Goal: Information Seeking & Learning: Learn about a topic

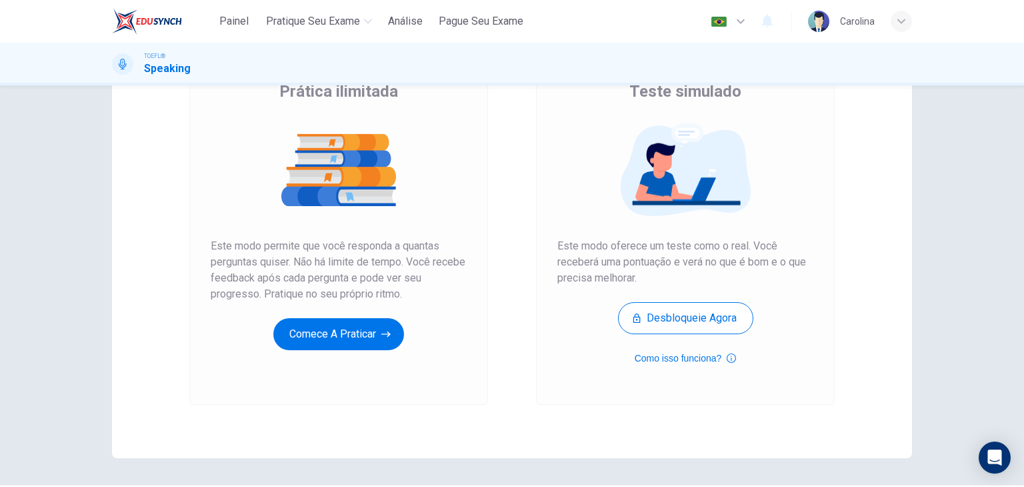
scroll to position [133, 0]
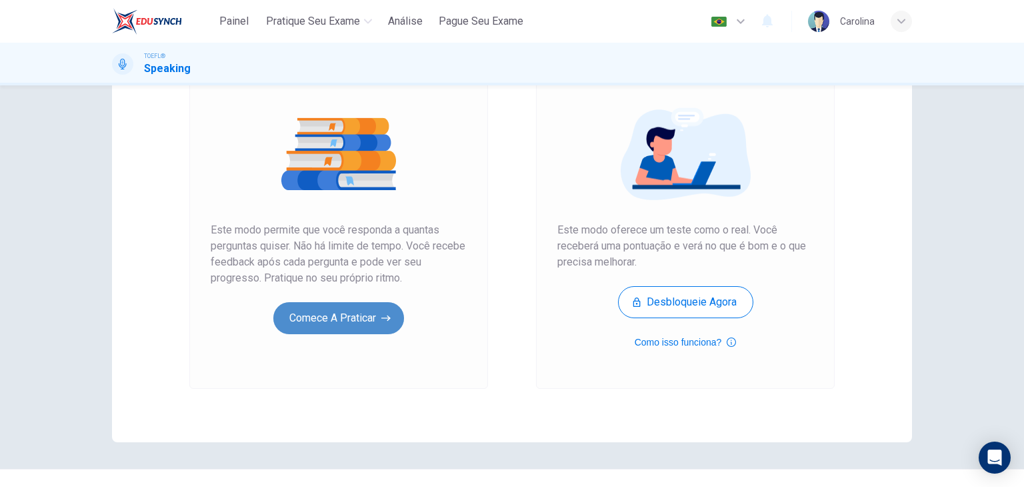
click at [338, 323] on button "Comece a praticar" at bounding box center [338, 318] width 131 height 32
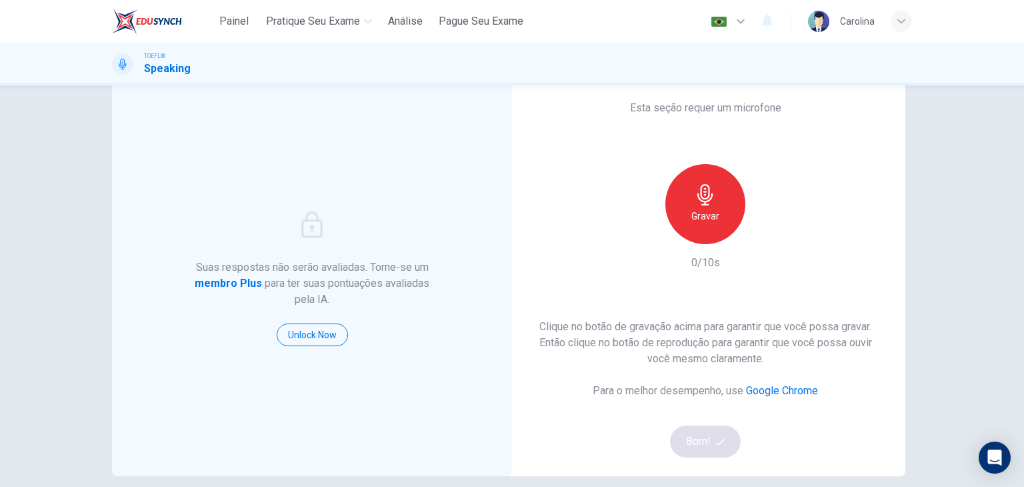
scroll to position [27, 0]
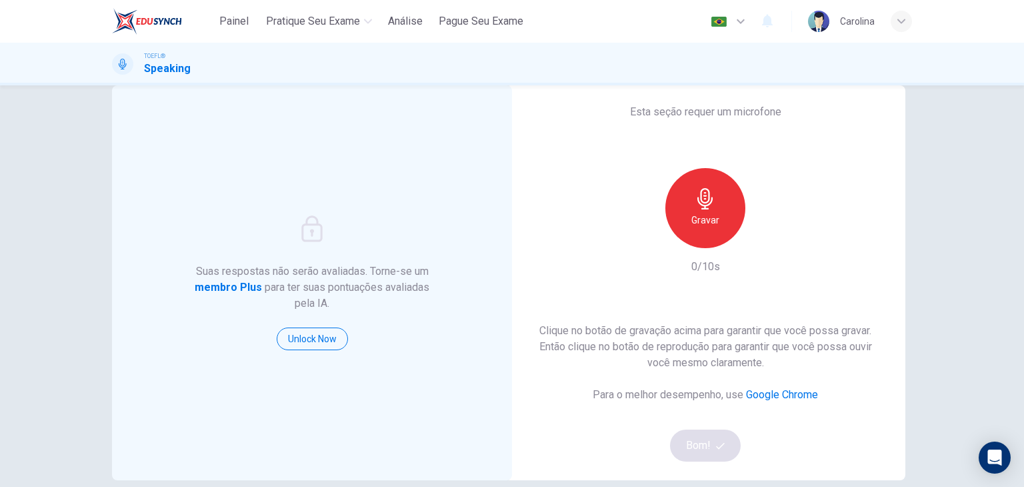
click at [679, 214] on div "Gravar" at bounding box center [705, 208] width 80 height 80
click at [756, 237] on div "button" at bounding box center [766, 237] width 21 height 21
click at [686, 445] on button "Bom!" at bounding box center [705, 445] width 71 height 32
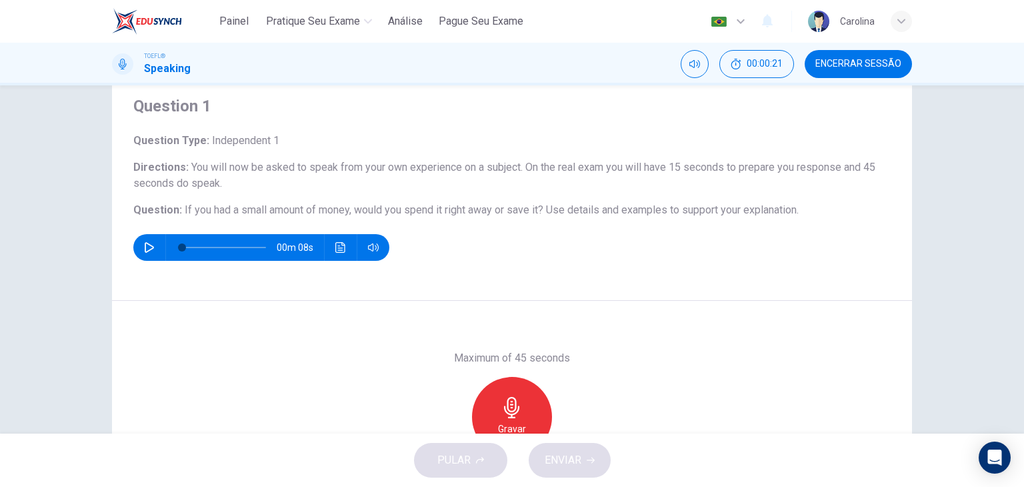
scroll to position [67, 0]
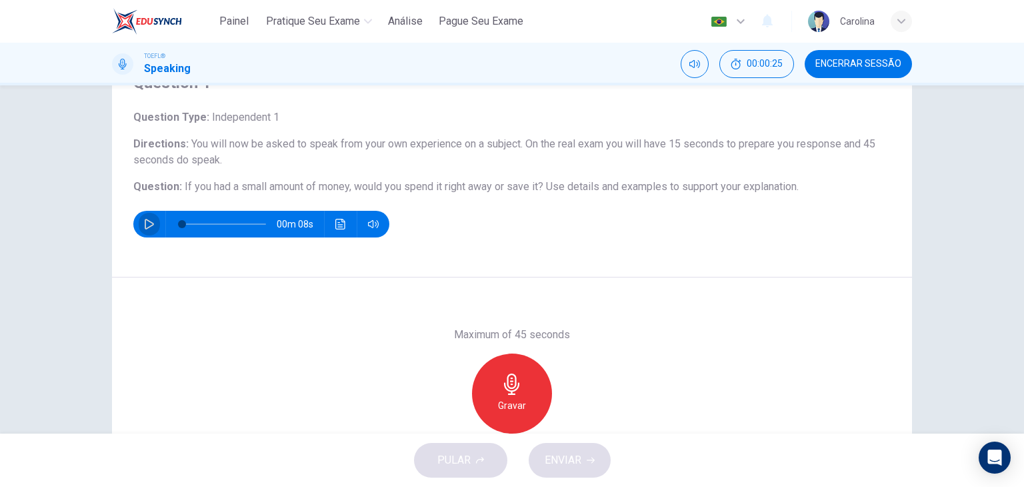
click at [147, 224] on icon "button" at bounding box center [149, 224] width 11 height 11
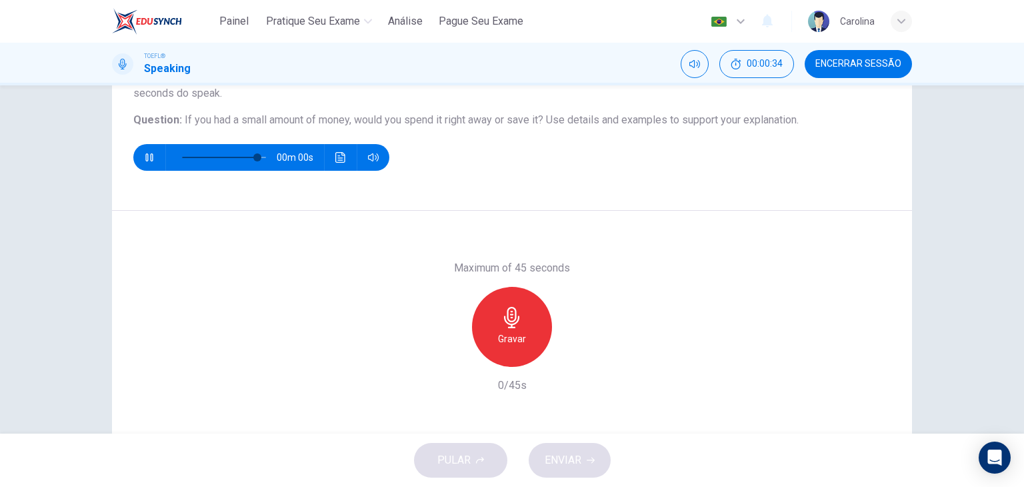
type input "0"
click at [518, 317] on icon "button" at bounding box center [511, 317] width 21 height 21
click at [570, 361] on icon "button" at bounding box center [573, 355] width 13 height 13
click at [731, 289] on div "Maximum of 45 seconds Gravar 45/45s" at bounding box center [512, 326] width 800 height 231
click at [575, 466] on span "ENVIAR" at bounding box center [563, 460] width 37 height 19
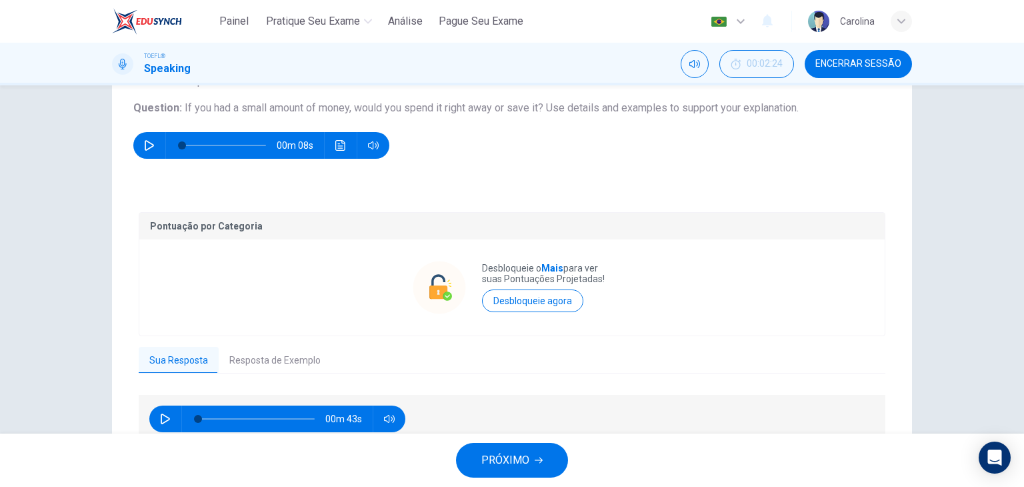
scroll to position [209, 0]
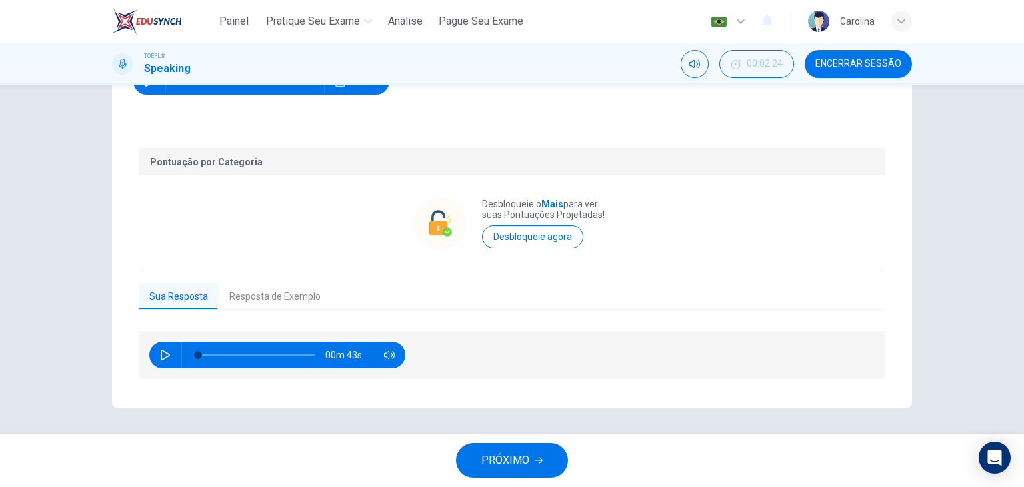
click at [301, 291] on button "Resposta de Exemplo" at bounding box center [275, 297] width 113 height 28
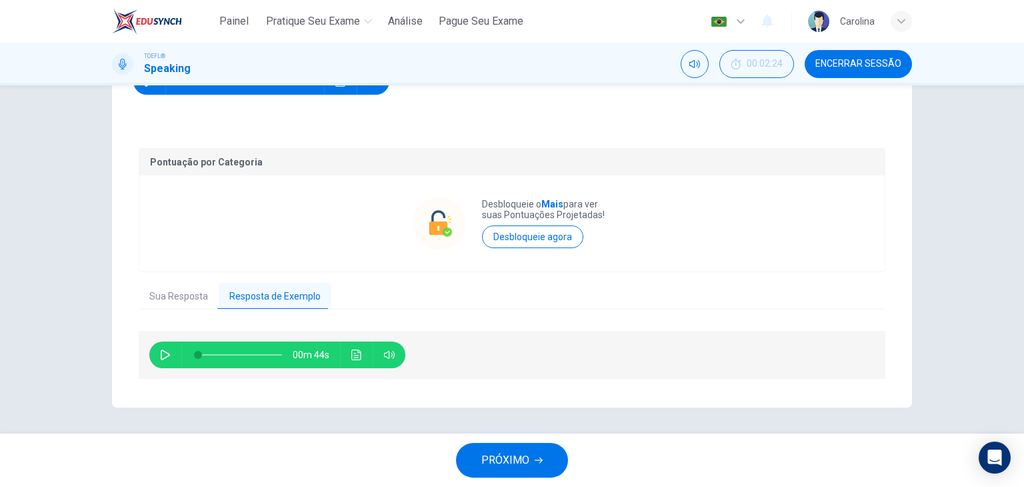
click at [155, 351] on button "button" at bounding box center [165, 354] width 21 height 27
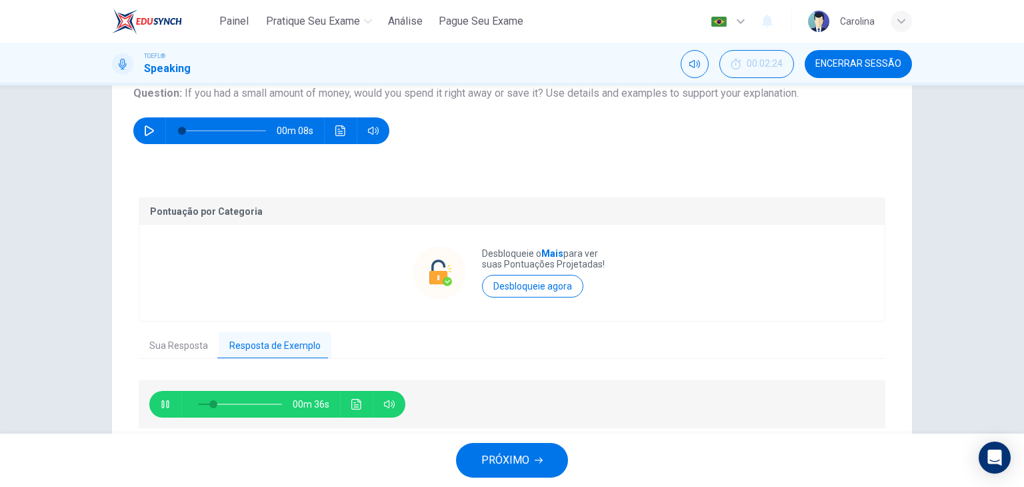
scroll to position [155, 0]
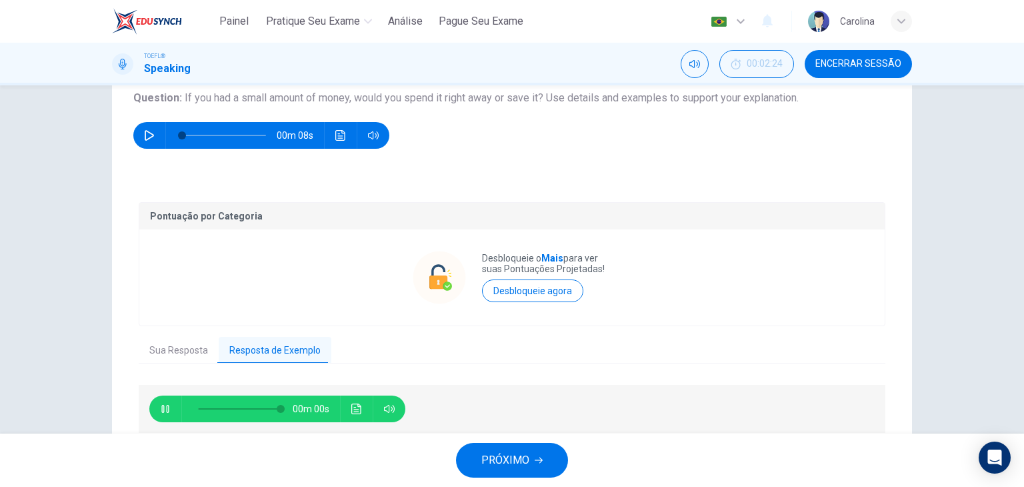
type input "0"
click at [541, 466] on button "PRÓXIMO" at bounding box center [512, 460] width 112 height 35
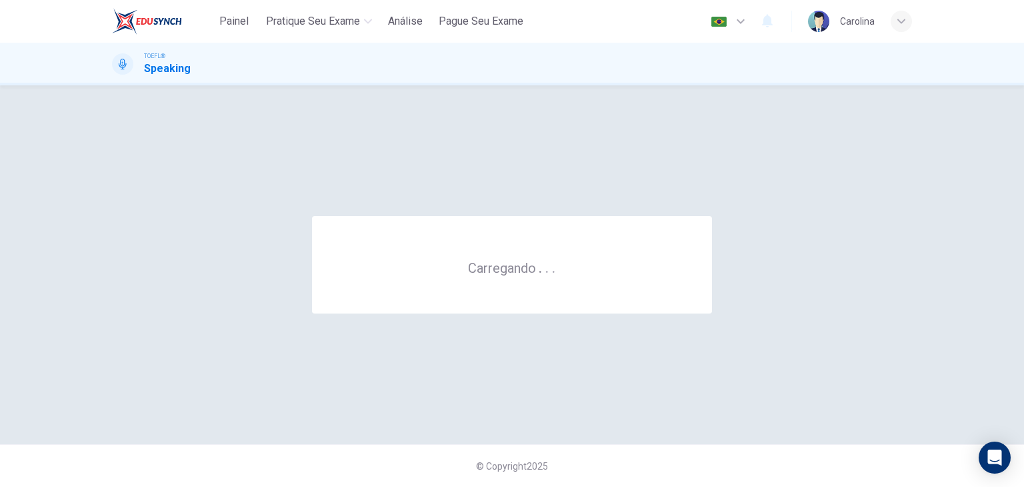
scroll to position [0, 0]
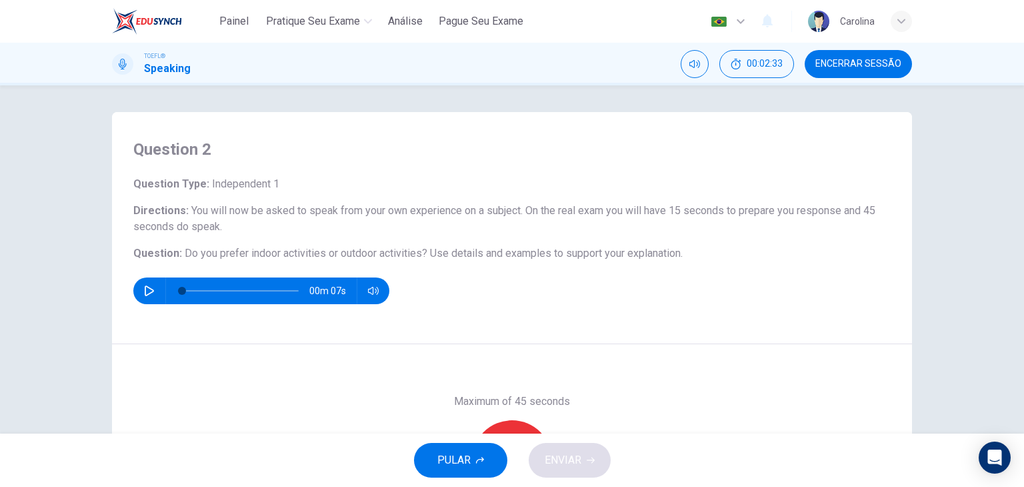
click at [146, 297] on button "button" at bounding box center [149, 290] width 21 height 27
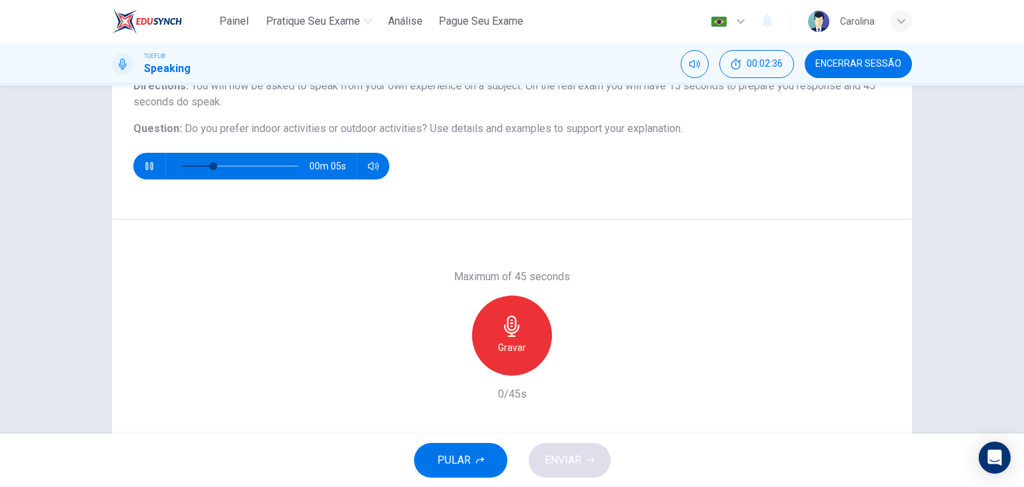
scroll to position [133, 0]
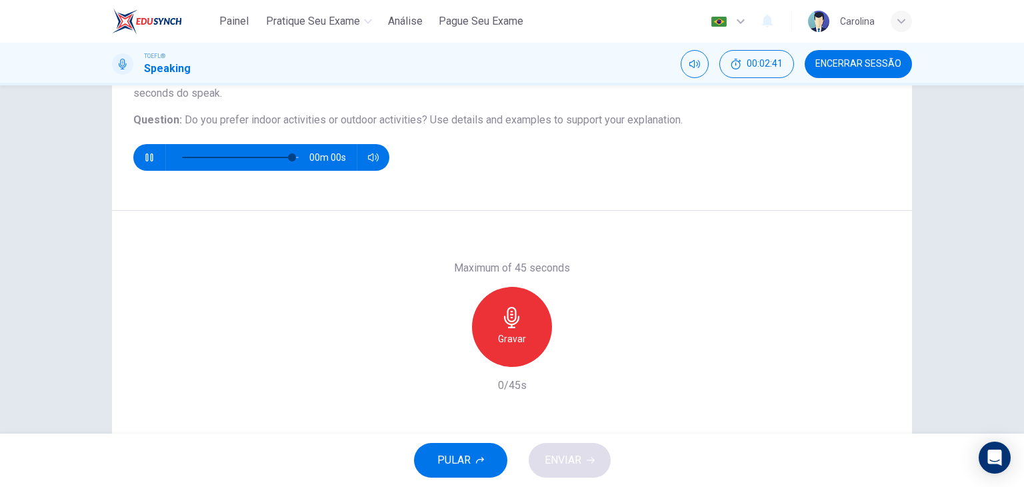
type input "0"
click at [501, 325] on icon "button" at bounding box center [511, 317] width 21 height 21
click at [575, 358] on icon "button" at bounding box center [573, 355] width 13 height 13
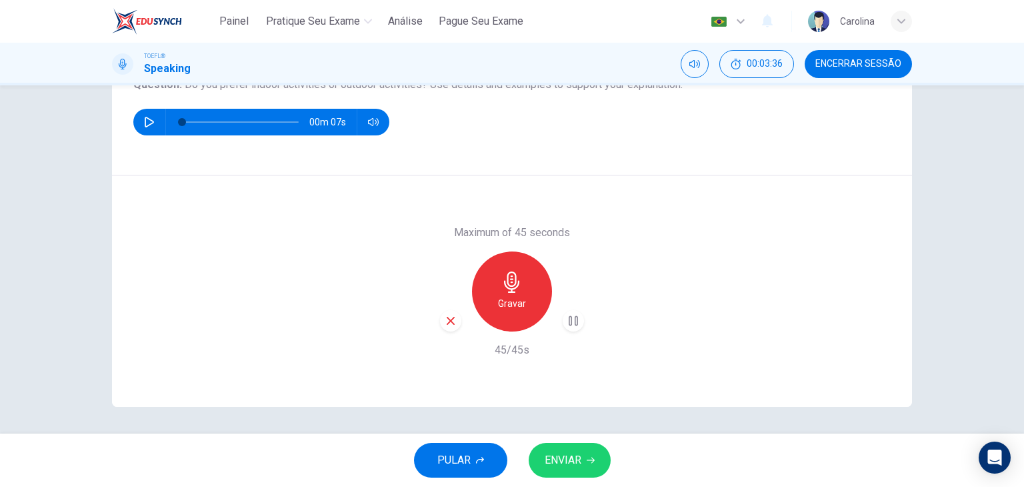
scroll to position [102, 0]
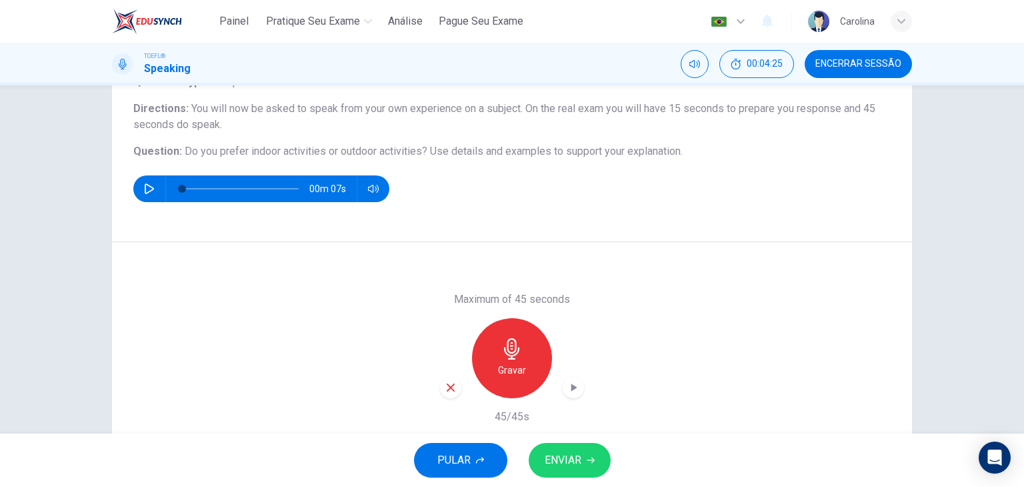
click at [571, 461] on span "ENVIAR" at bounding box center [563, 460] width 37 height 19
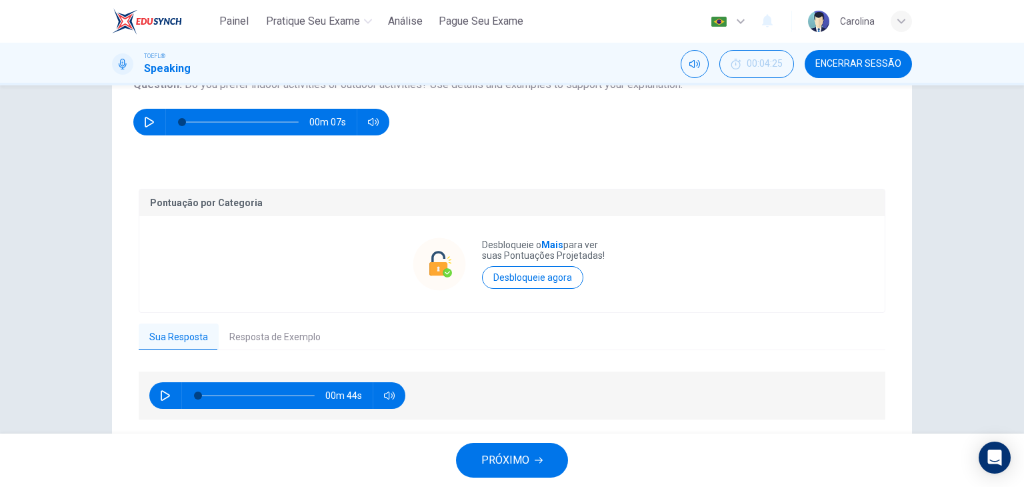
scroll to position [209, 0]
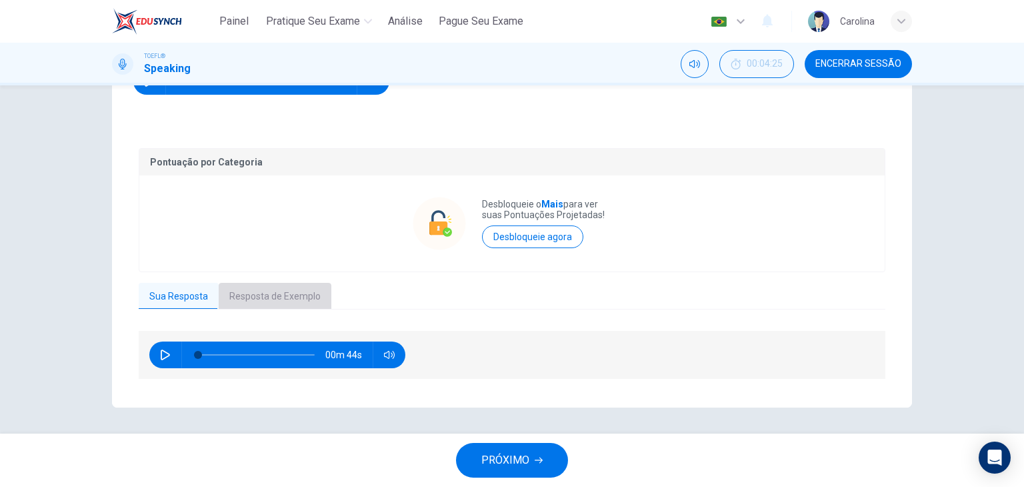
click at [256, 284] on button "Resposta de Exemplo" at bounding box center [275, 297] width 113 height 28
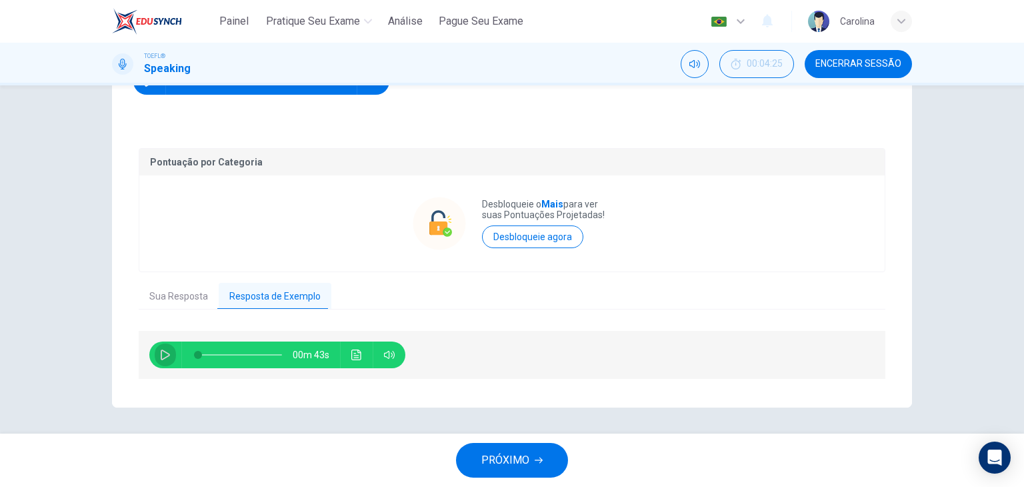
click at [160, 354] on icon "button" at bounding box center [165, 354] width 11 height 11
type input "0"
click at [545, 456] on button "PRÓXIMO" at bounding box center [512, 460] width 112 height 35
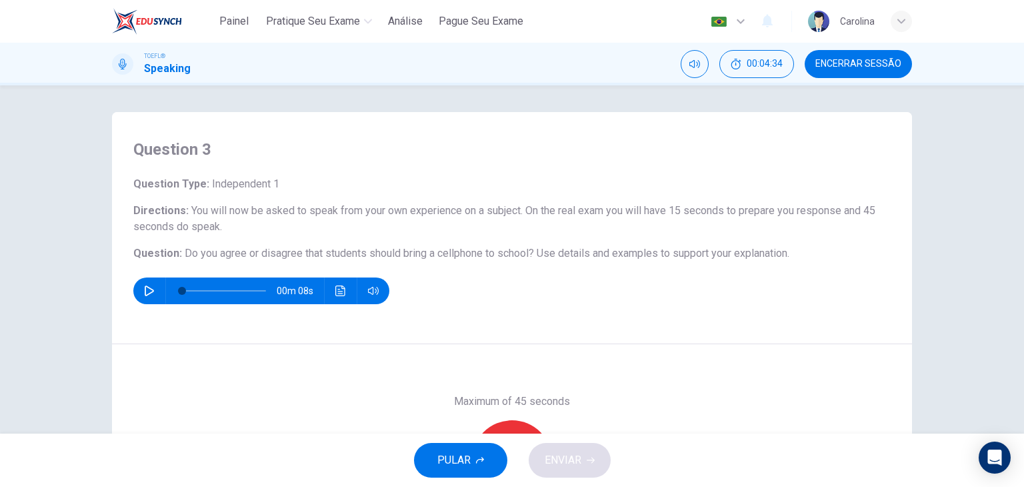
click at [147, 290] on icon "button" at bounding box center [149, 290] width 11 height 11
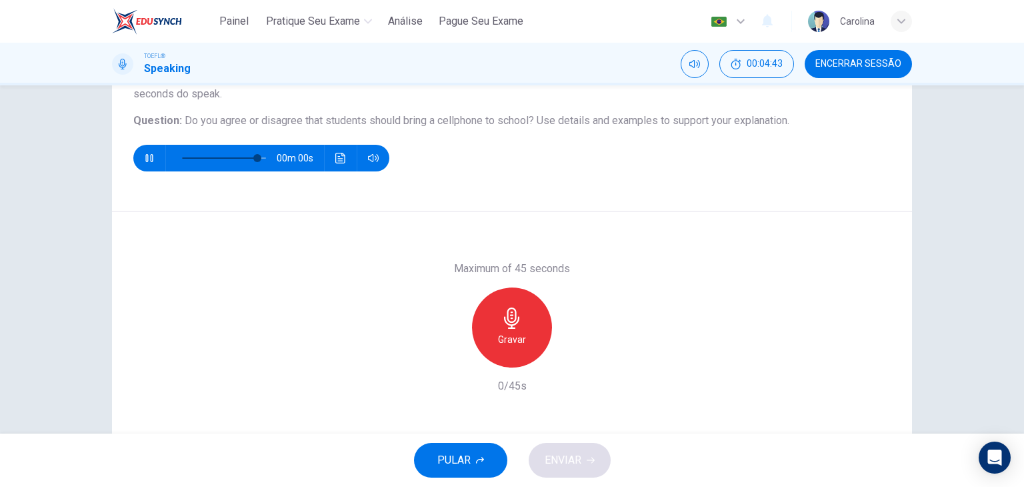
scroll to position [133, 0]
type input "0"
click at [498, 328] on div "Gravar" at bounding box center [512, 327] width 80 height 80
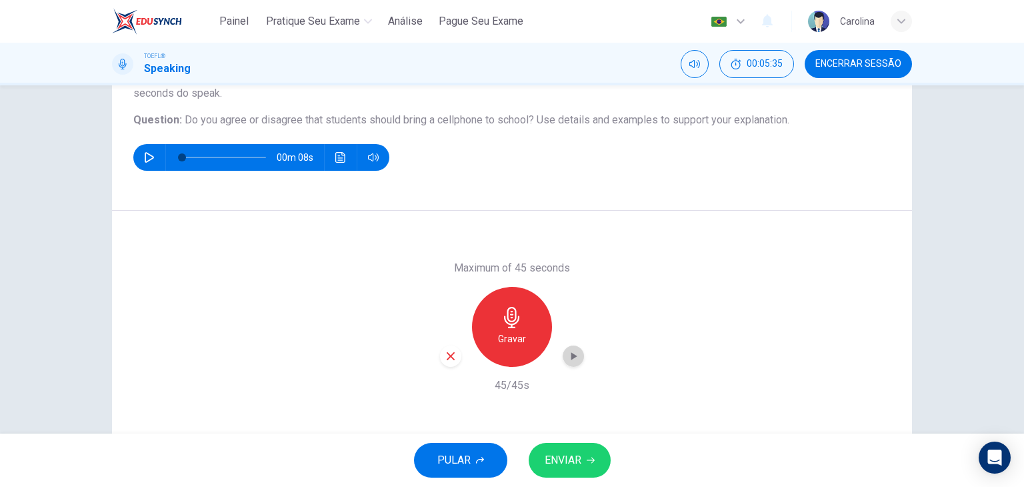
click at [567, 351] on icon "button" at bounding box center [573, 355] width 13 height 13
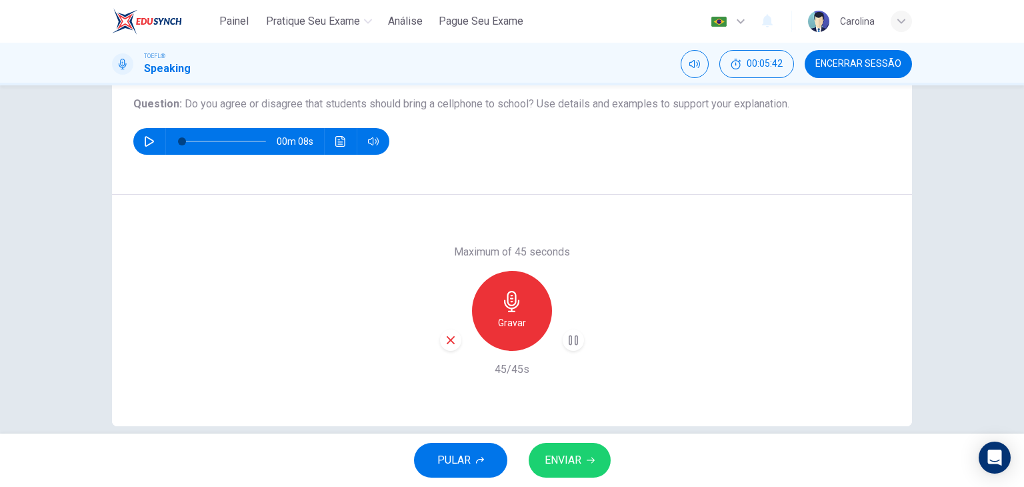
scroll to position [149, 0]
click at [581, 458] on span "ENVIAR" at bounding box center [563, 460] width 37 height 19
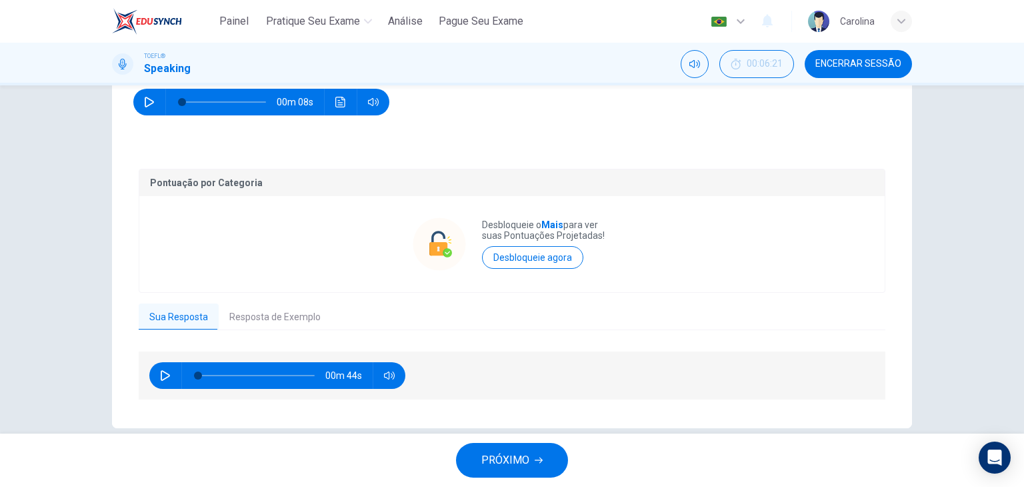
scroll to position [209, 0]
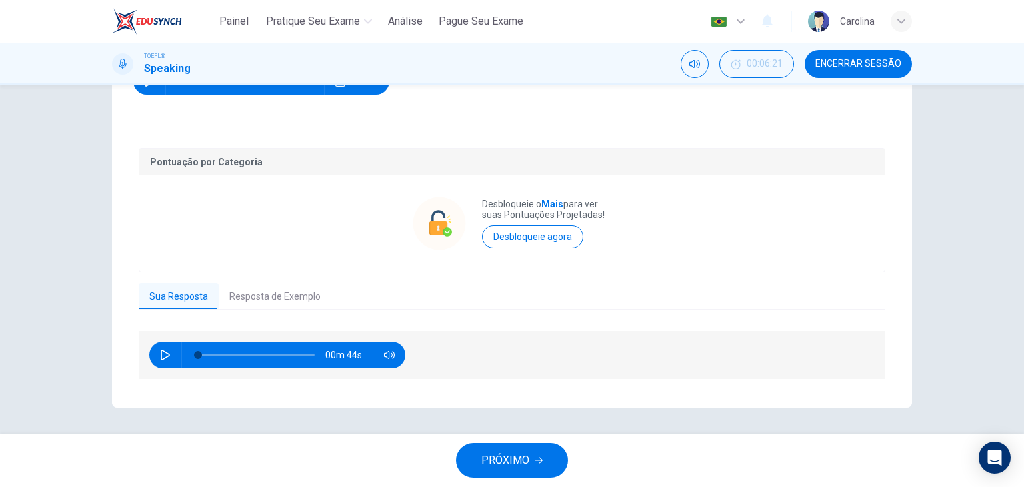
click at [257, 291] on button "Resposta de Exemplo" at bounding box center [275, 297] width 113 height 28
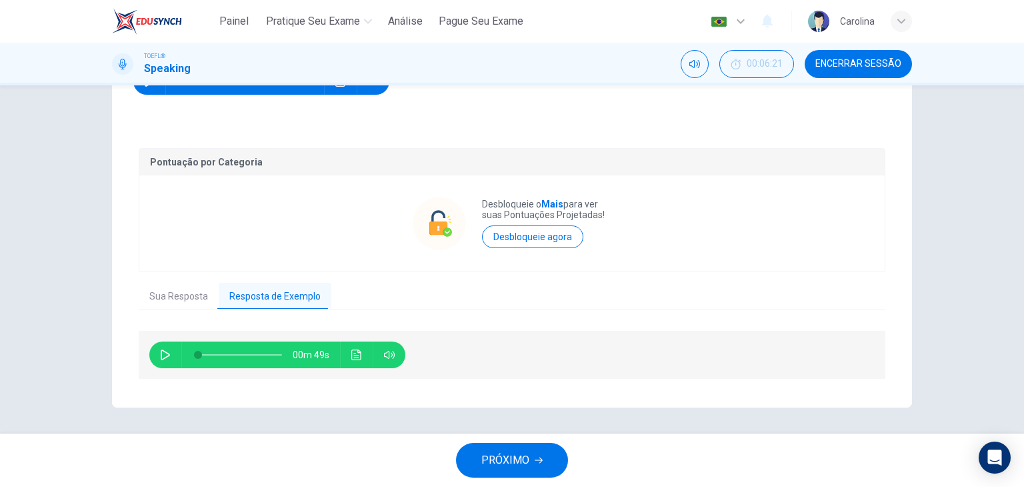
click at [161, 351] on icon "button" at bounding box center [165, 354] width 9 height 11
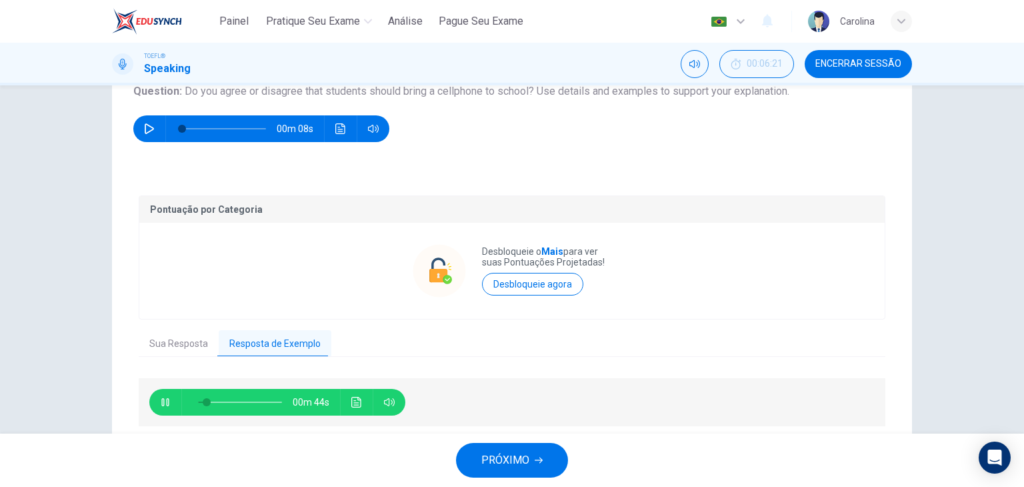
scroll to position [157, 0]
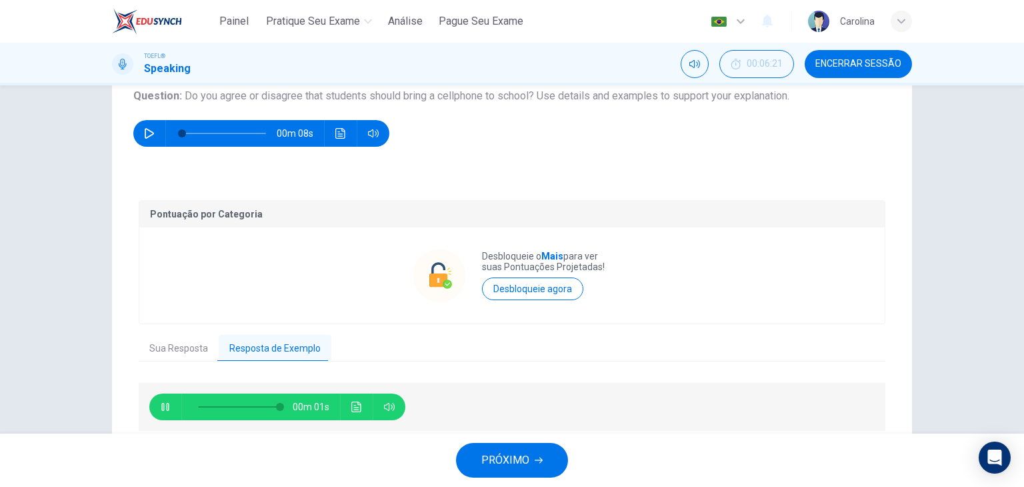
type input "0"
click at [521, 443] on button "PRÓXIMO" at bounding box center [512, 460] width 112 height 35
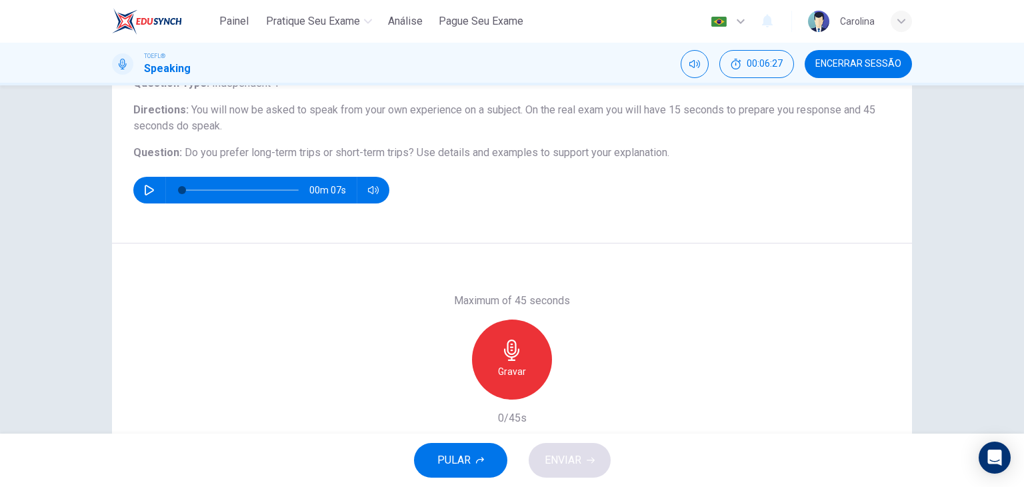
scroll to position [133, 0]
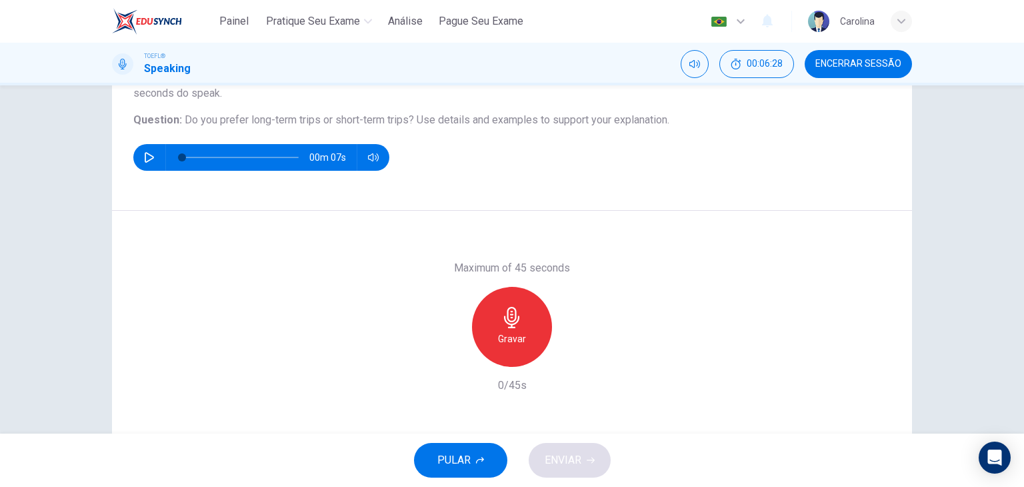
click at [145, 160] on icon "button" at bounding box center [149, 157] width 9 height 11
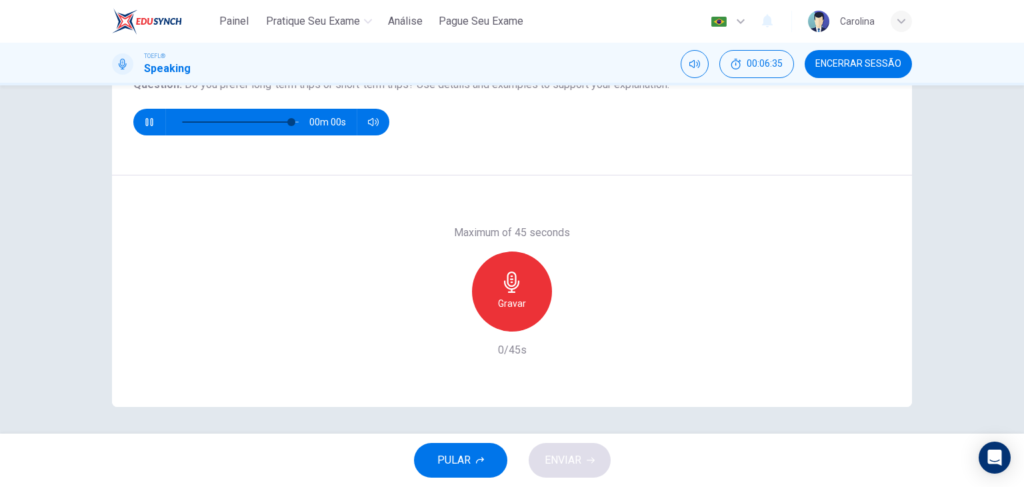
scroll to position [102, 0]
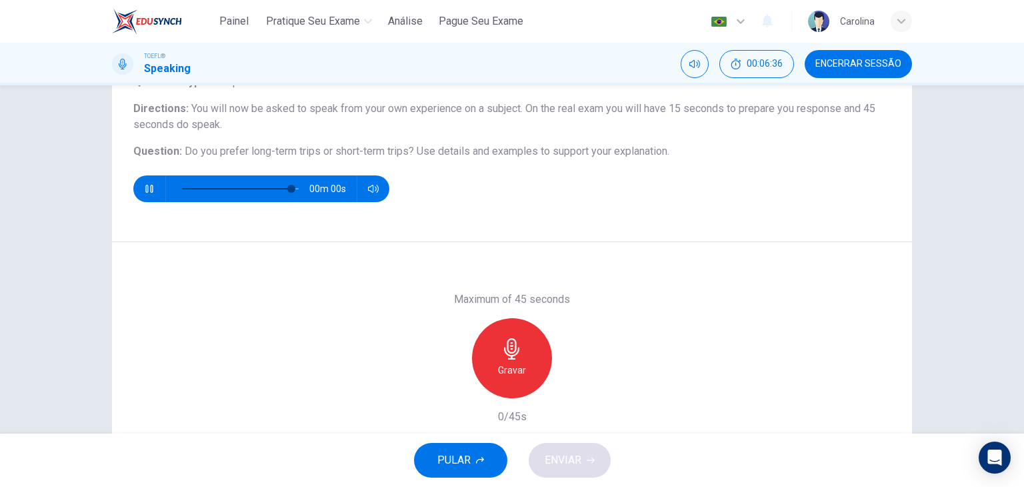
type input "0"
click at [505, 345] on icon "button" at bounding box center [511, 348] width 21 height 21
click at [448, 391] on icon "button" at bounding box center [451, 387] width 12 height 12
click at [506, 344] on icon "button" at bounding box center [511, 348] width 21 height 21
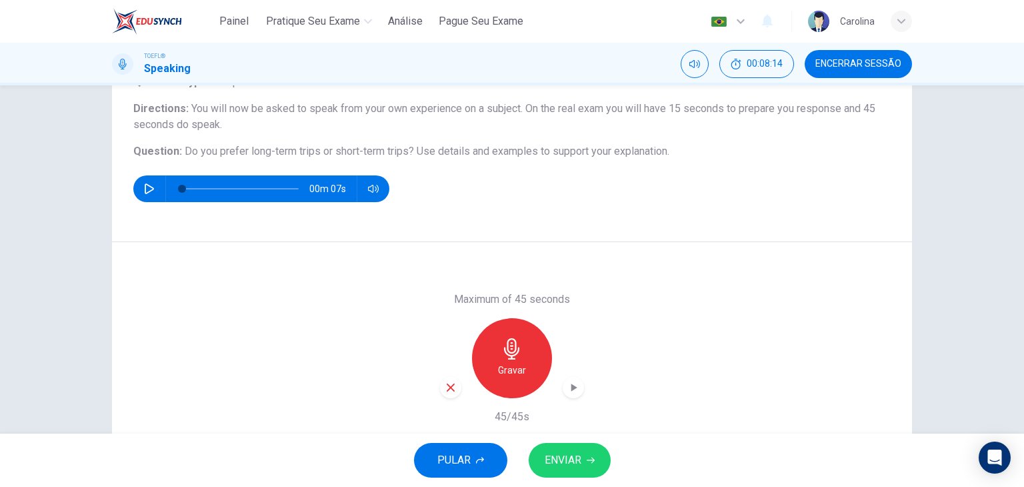
click at [569, 454] on span "ENVIAR" at bounding box center [563, 460] width 37 height 19
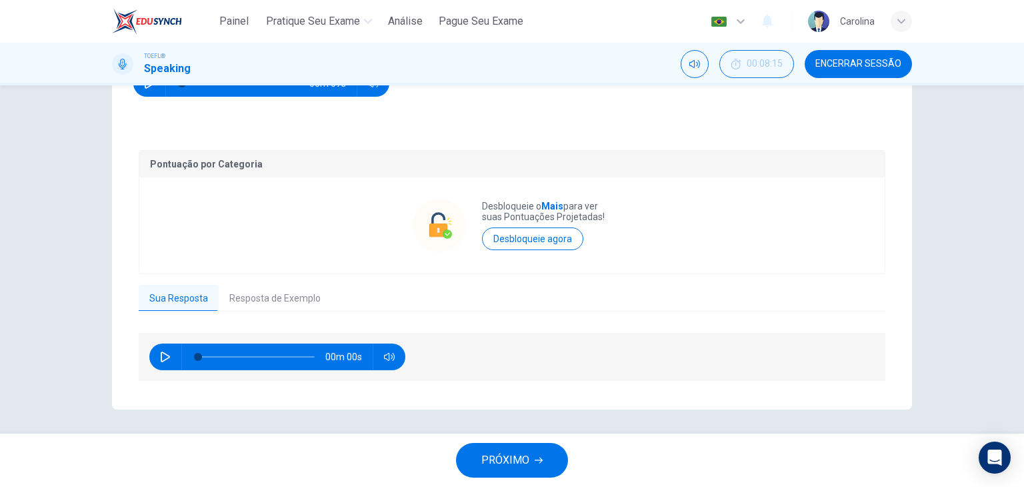
scroll to position [209, 0]
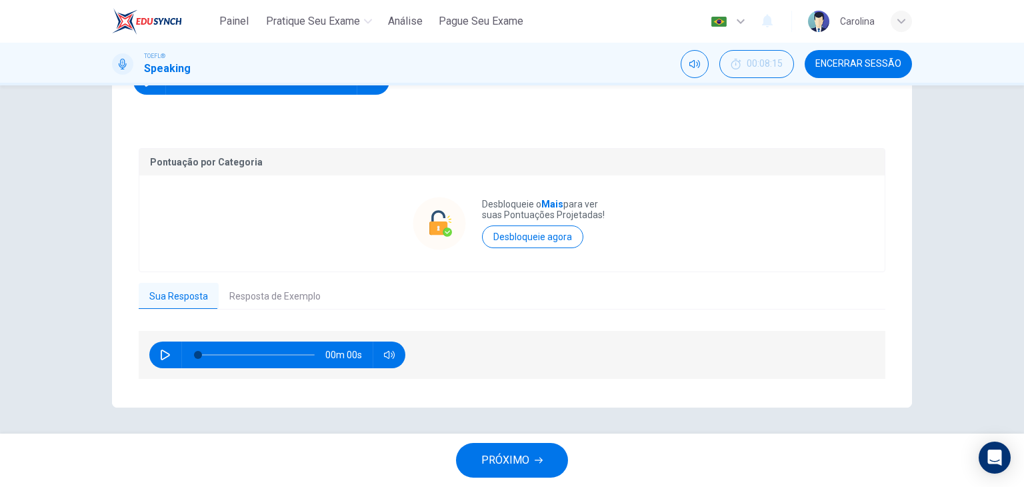
click at [248, 292] on button "Resposta de Exemplo" at bounding box center [275, 297] width 113 height 28
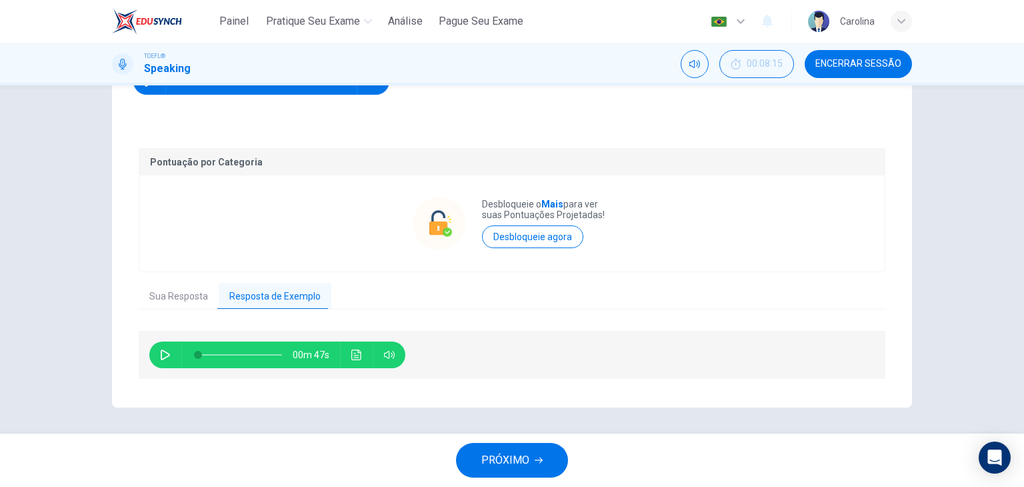
click at [161, 353] on icon "button" at bounding box center [165, 354] width 11 height 11
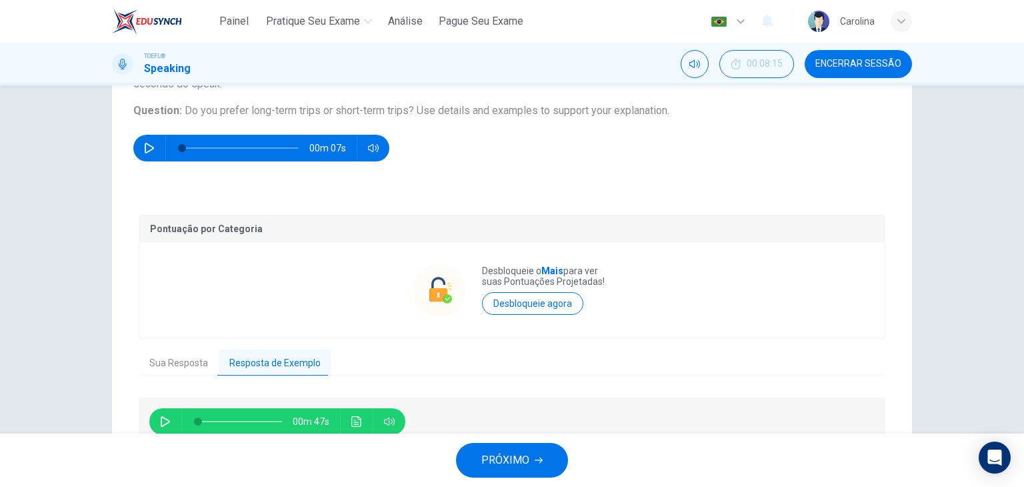
type input "0"
click at [519, 465] on span "PRÓXIMO" at bounding box center [505, 460] width 48 height 19
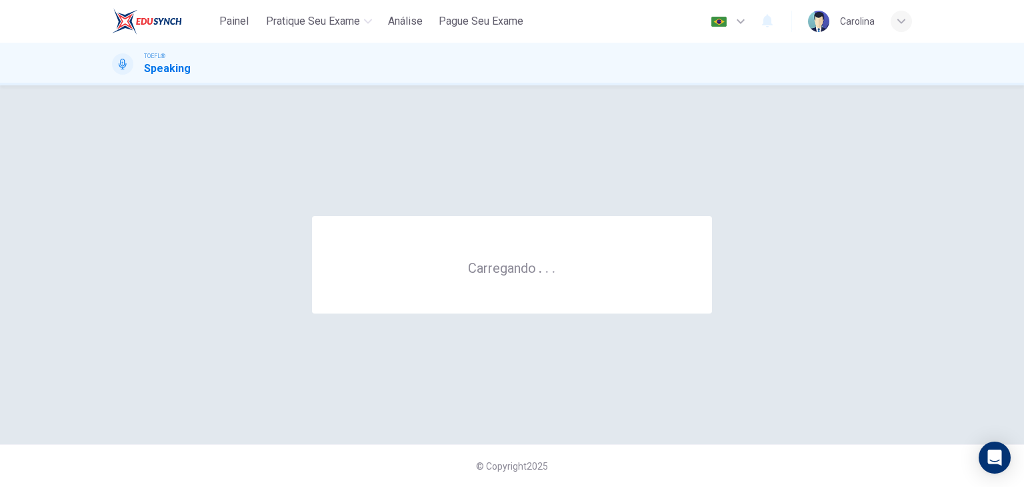
scroll to position [0, 0]
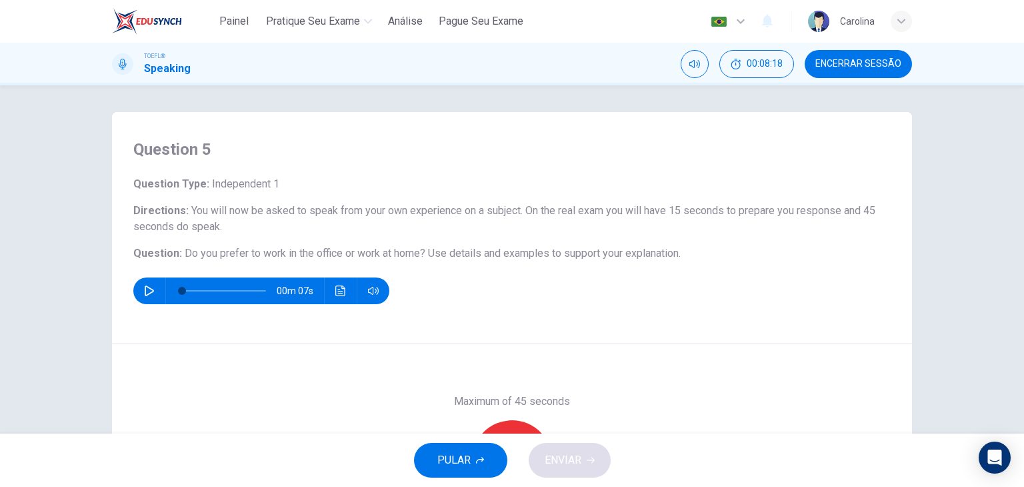
click at [149, 299] on button "button" at bounding box center [149, 290] width 21 height 27
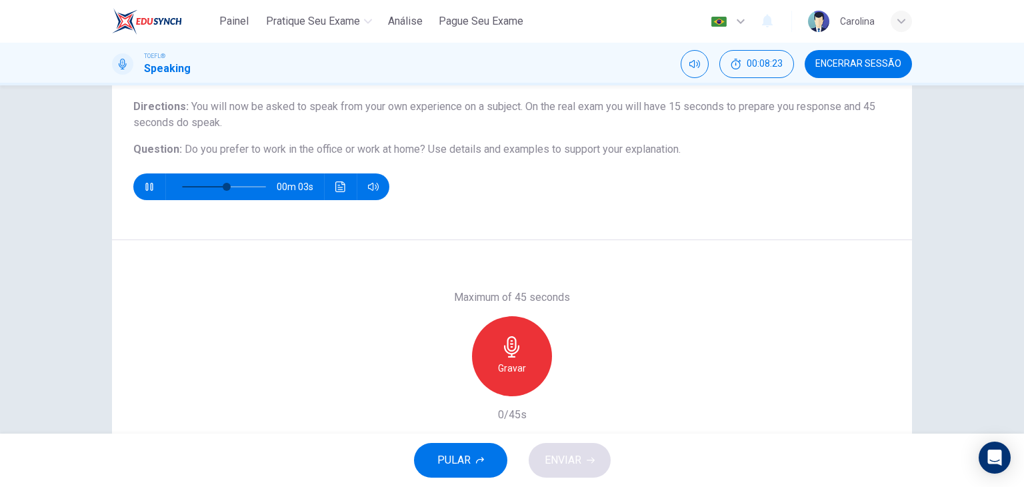
scroll to position [109, 0]
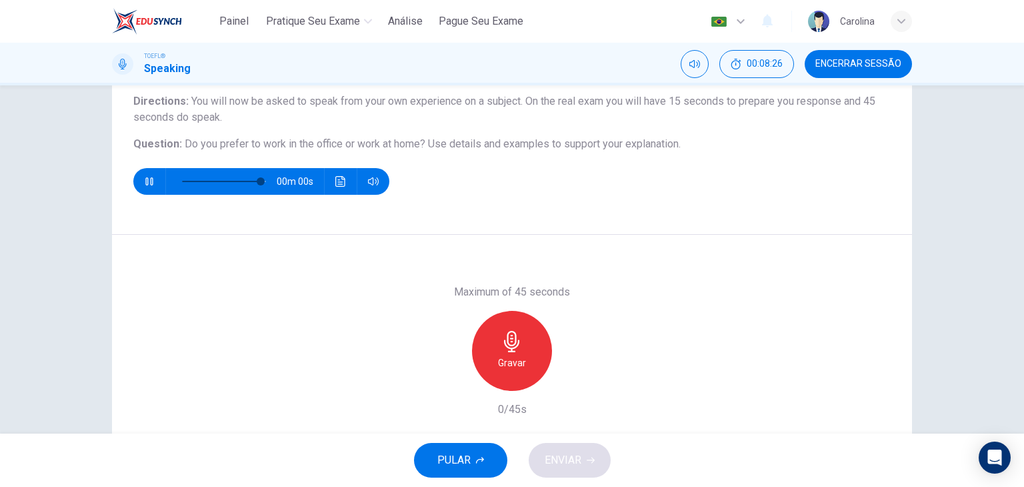
type input "0"
click at [507, 342] on icon "button" at bounding box center [511, 341] width 21 height 21
click at [565, 462] on span "ENVIAR" at bounding box center [563, 460] width 37 height 19
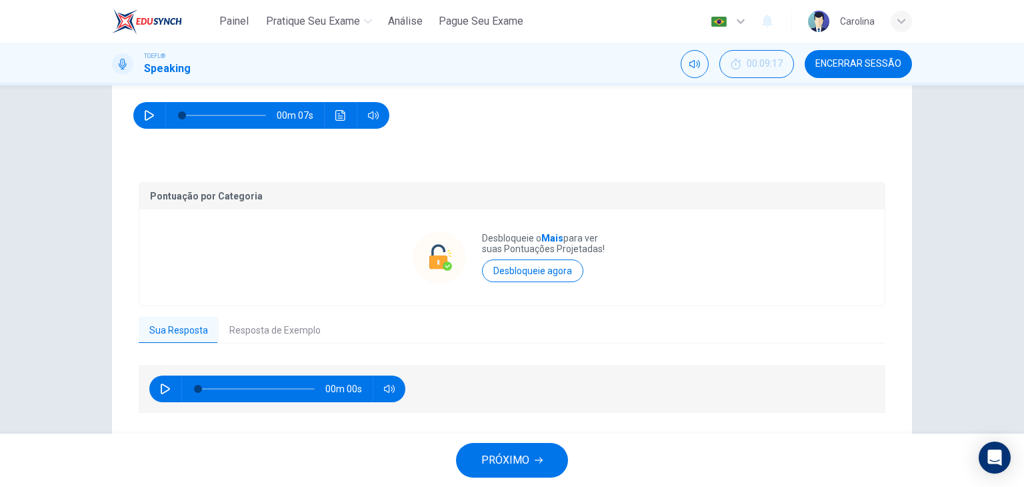
scroll to position [209, 0]
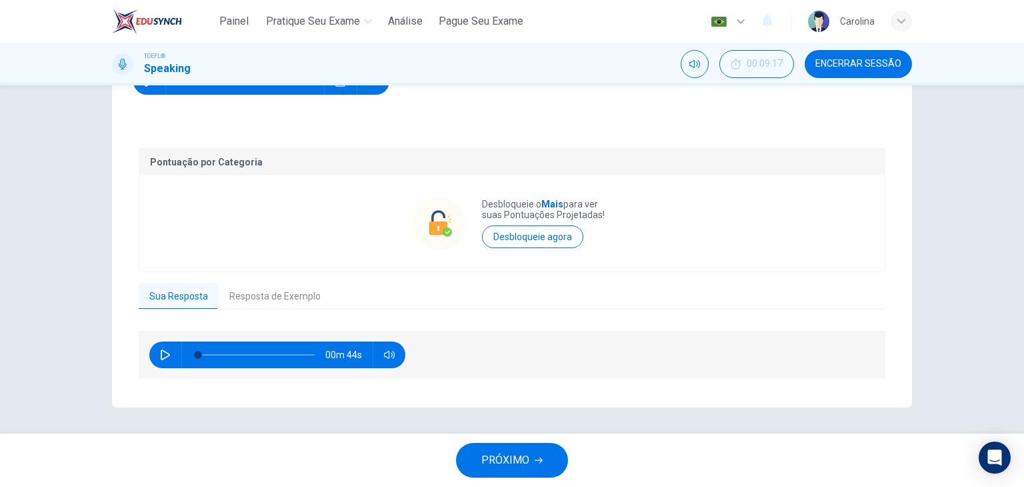
click at [261, 294] on button "Resposta de Exemplo" at bounding box center [275, 297] width 113 height 28
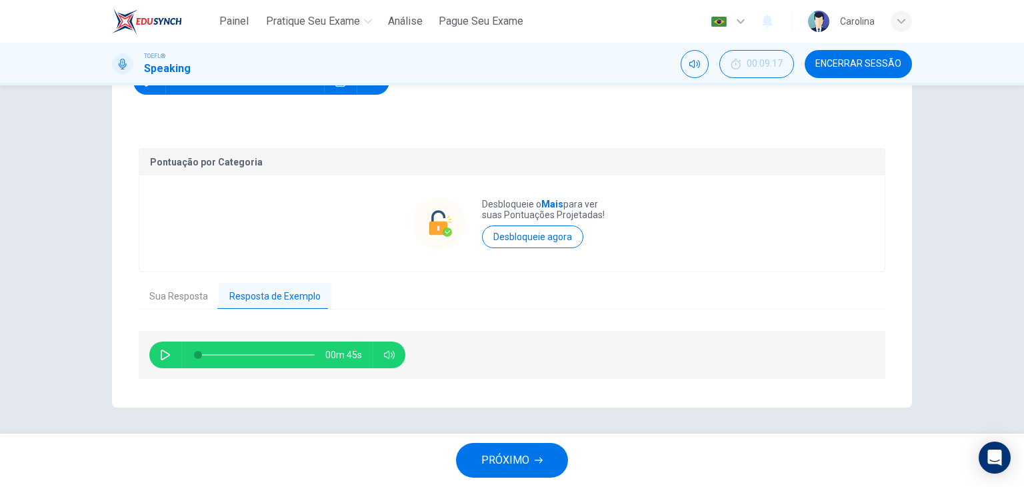
click at [151, 358] on div "00m 45s" at bounding box center [277, 354] width 256 height 27
drag, startPoint x: 158, startPoint y: 353, endPoint x: 189, endPoint y: 355, distance: 30.7
click at [160, 353] on icon "button" at bounding box center [165, 354] width 11 height 11
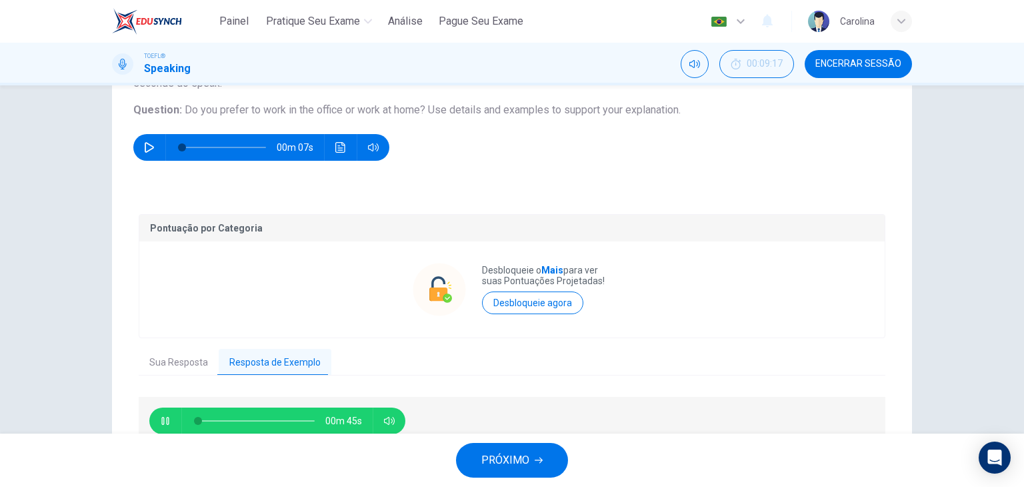
scroll to position [143, 0]
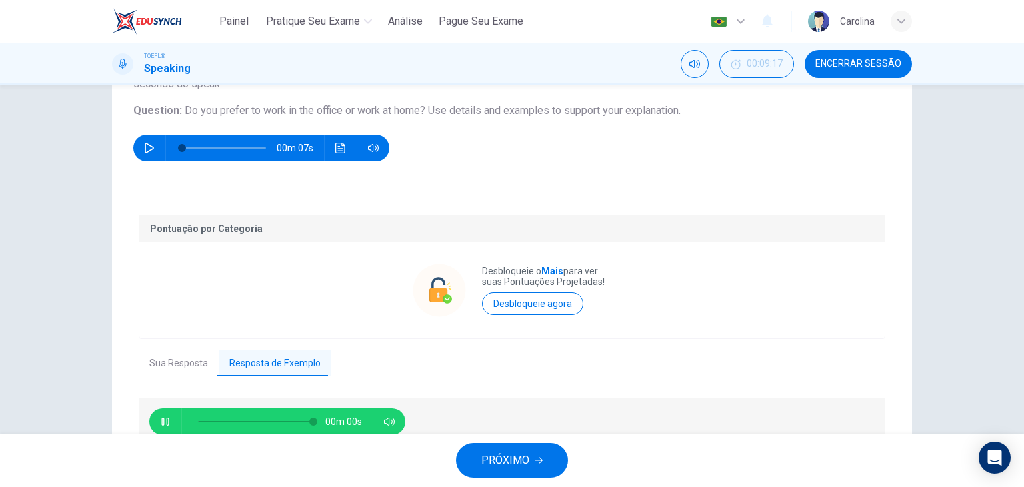
type input "0"
click at [521, 446] on button "PRÓXIMO" at bounding box center [512, 460] width 112 height 35
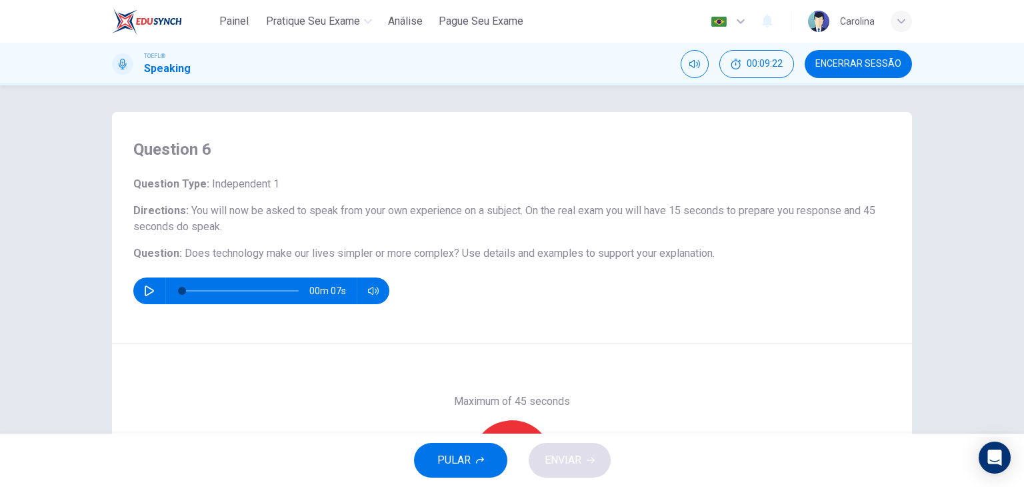
scroll to position [67, 0]
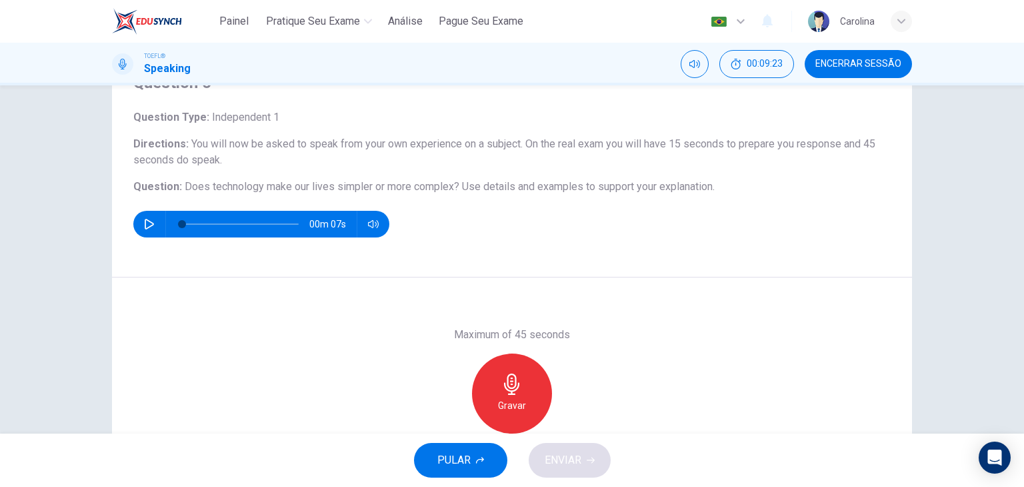
click at [147, 225] on icon "button" at bounding box center [149, 224] width 11 height 11
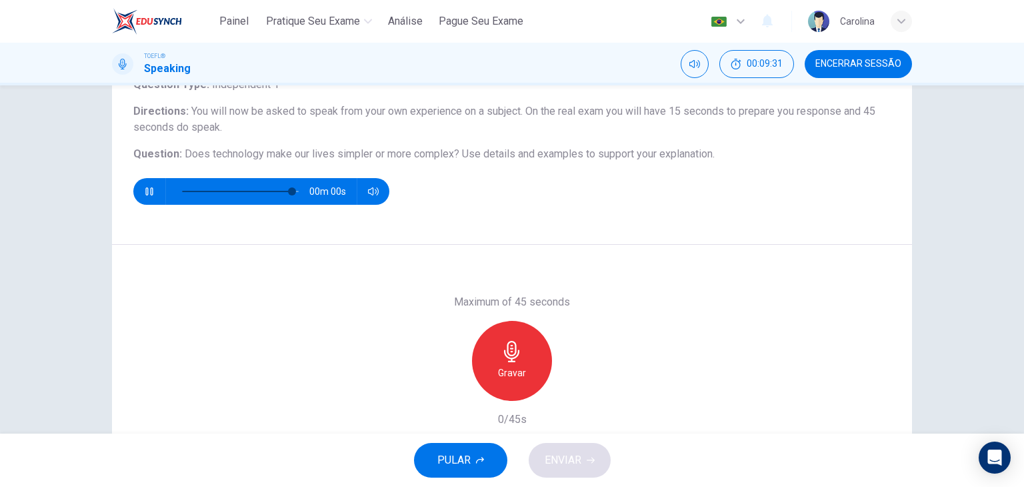
scroll to position [104, 0]
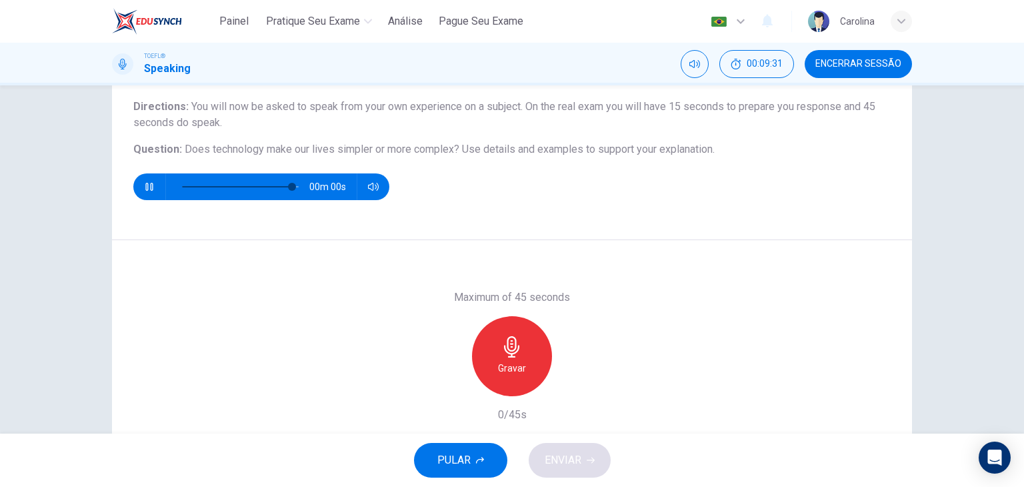
type input "0"
click at [515, 337] on icon "button" at bounding box center [511, 346] width 21 height 21
click at [585, 456] on button "ENVIAR" at bounding box center [570, 460] width 82 height 35
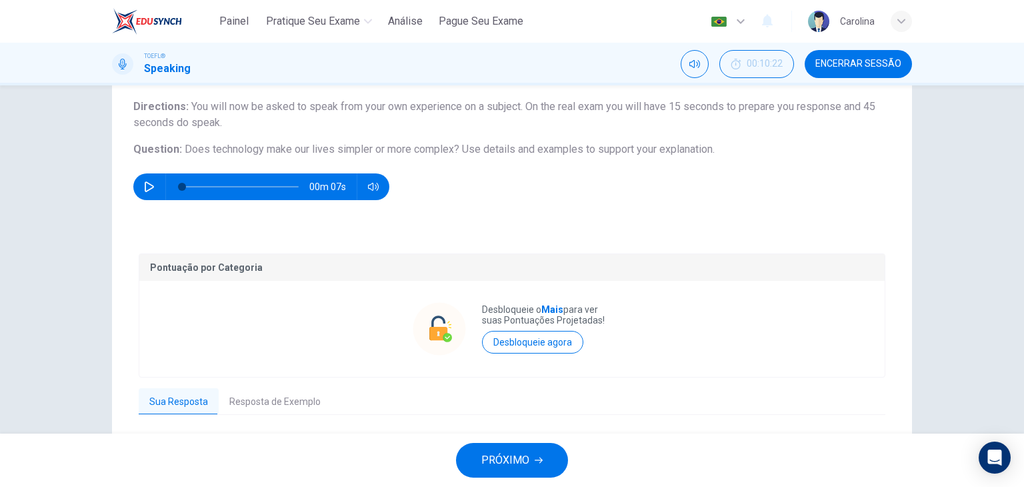
scroll to position [171, 0]
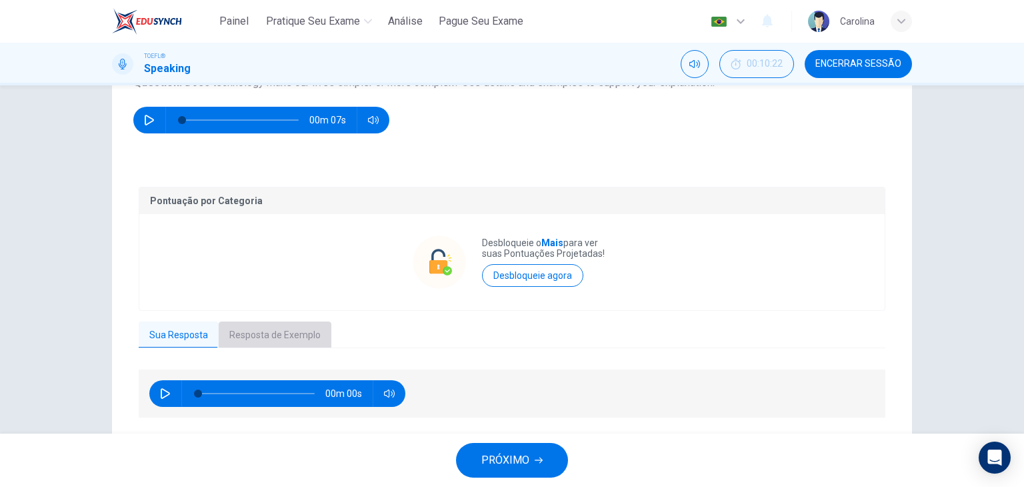
click at [264, 340] on button "Resposta de Exemplo" at bounding box center [275, 335] width 113 height 28
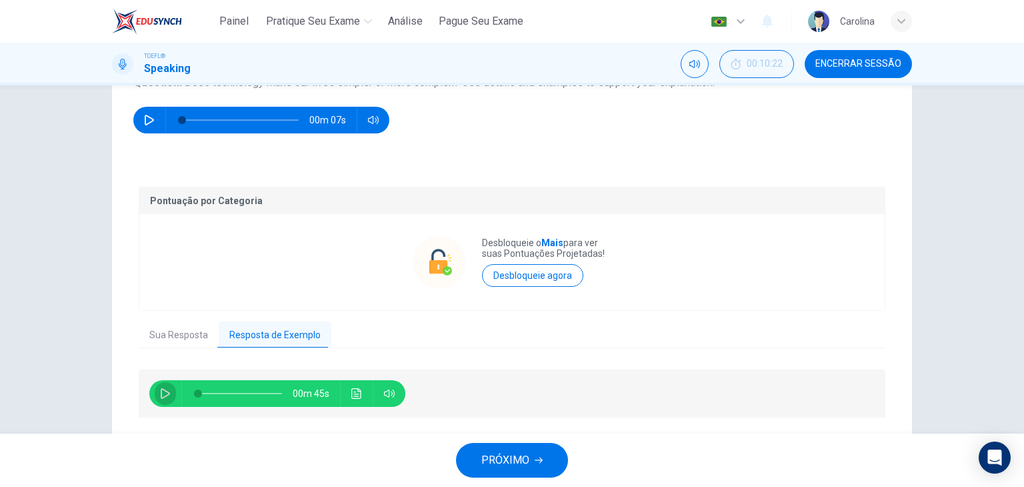
click at [165, 394] on icon "button" at bounding box center [165, 393] width 9 height 11
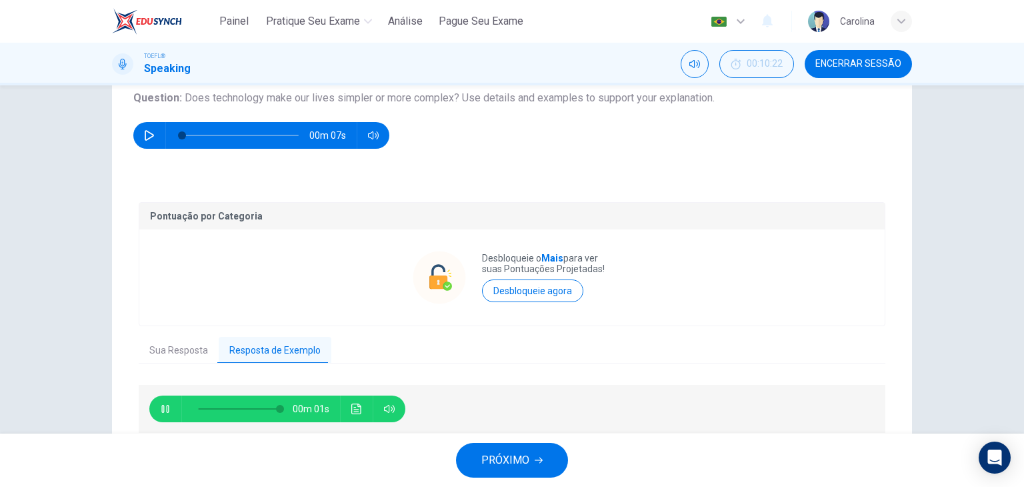
type input "0"
click at [520, 452] on span "PRÓXIMO" at bounding box center [505, 460] width 48 height 19
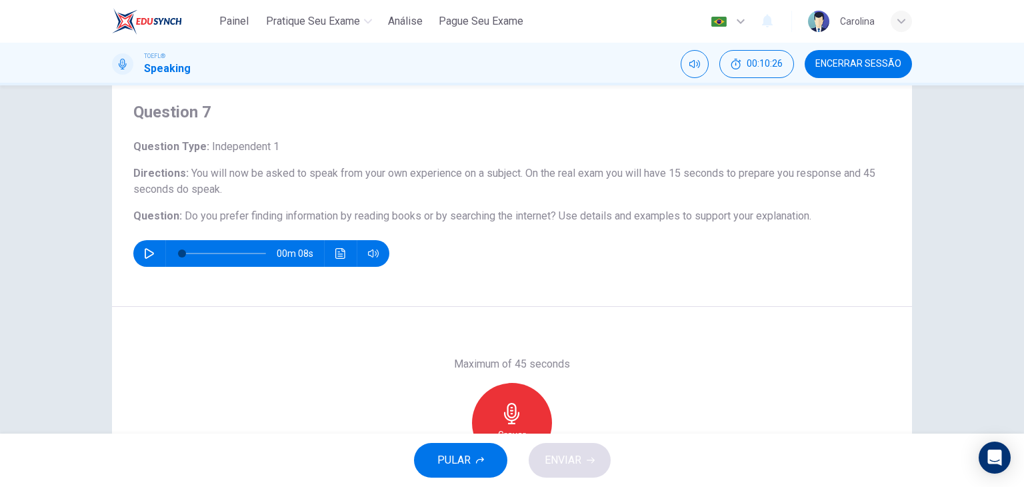
scroll to position [133, 0]
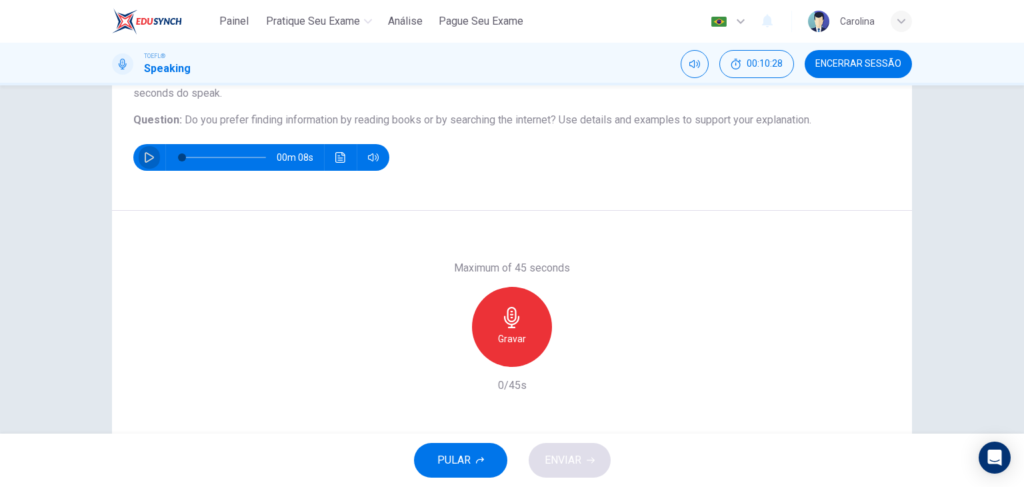
click at [151, 157] on icon "button" at bounding box center [149, 157] width 11 height 11
type input "0"
click at [529, 330] on div "Gravar" at bounding box center [512, 327] width 80 height 80
click at [557, 357] on div "Gravar" at bounding box center [512, 327] width 144 height 80
click at [567, 357] on icon "button" at bounding box center [573, 355] width 13 height 13
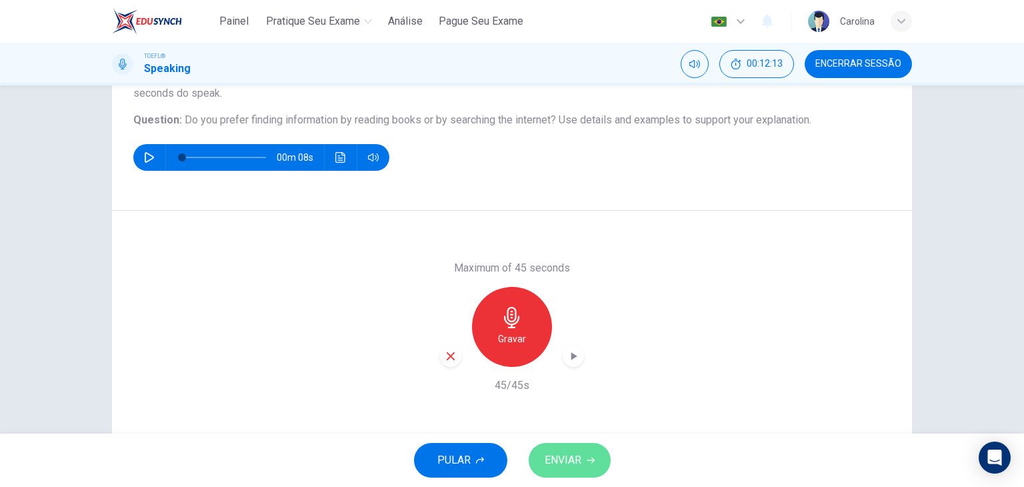
click at [590, 447] on button "ENVIAR" at bounding box center [570, 460] width 82 height 35
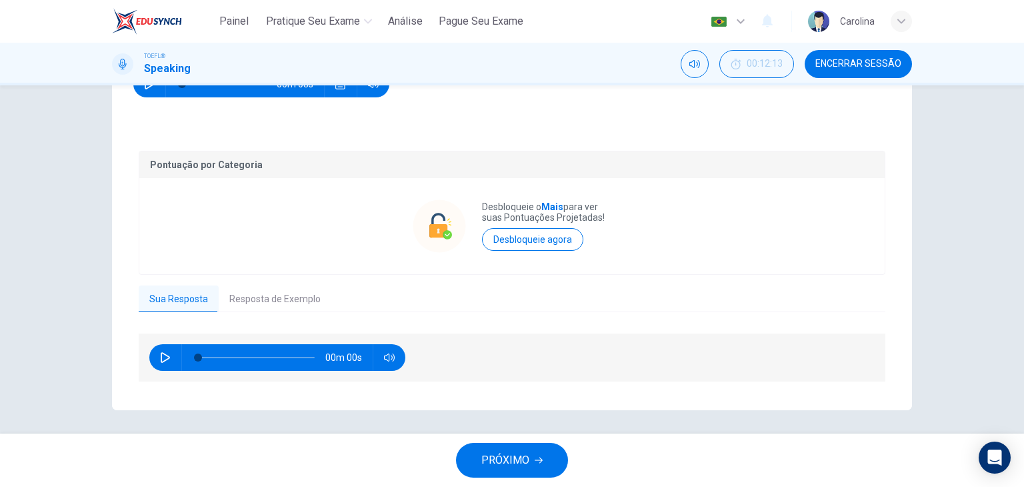
scroll to position [209, 0]
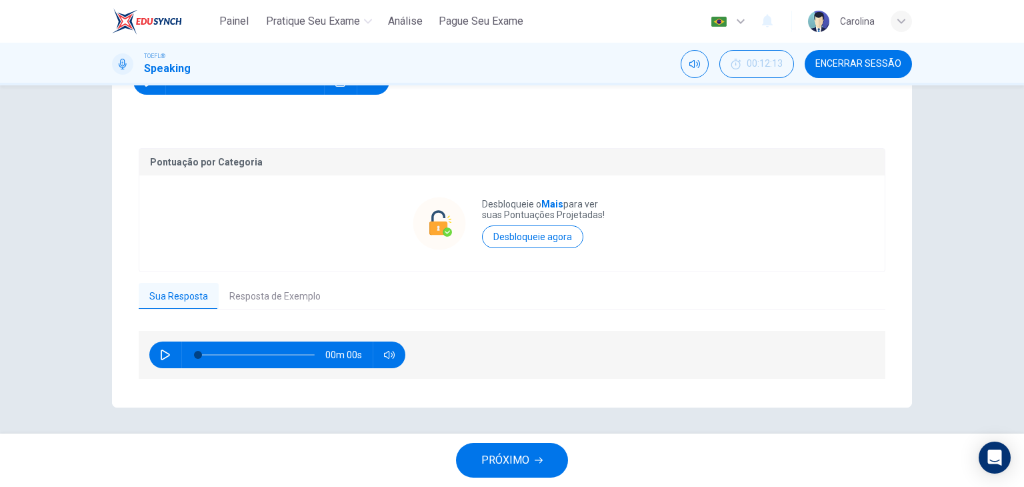
click at [255, 308] on div "Sua Resposta Resposta de Exemplo" at bounding box center [512, 296] width 747 height 27
click at [251, 299] on button "Resposta de Exemplo" at bounding box center [275, 297] width 113 height 28
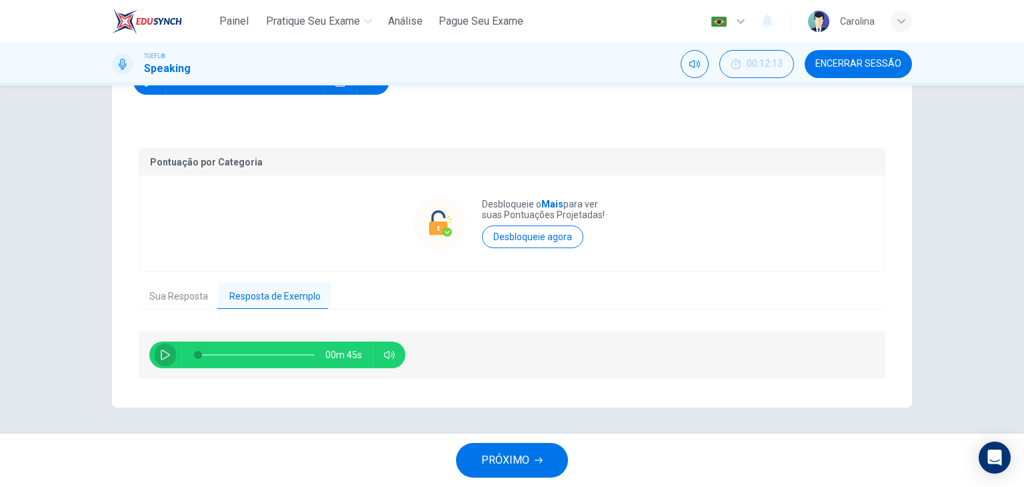
click at [165, 356] on icon "button" at bounding box center [165, 354] width 11 height 11
type input "0"
click at [555, 453] on button "PRÓXIMO" at bounding box center [512, 460] width 112 height 35
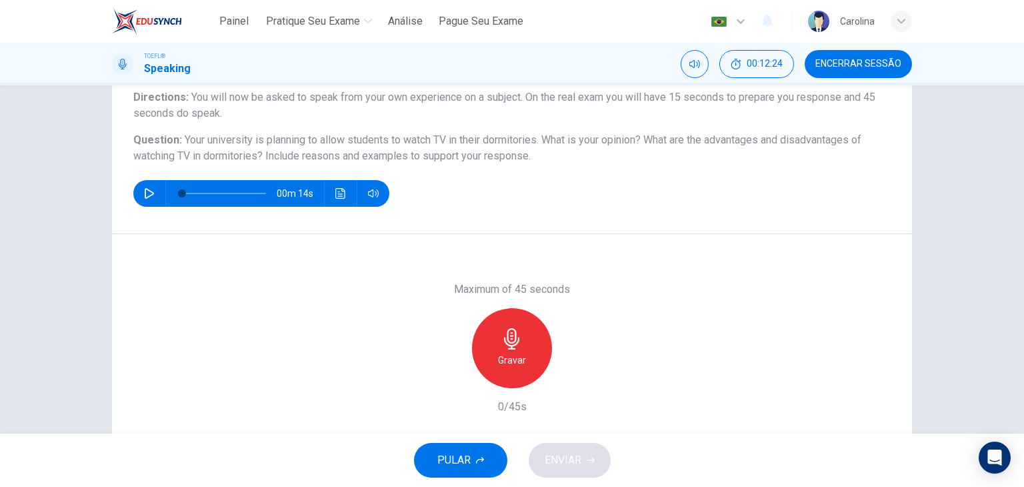
scroll to position [133, 0]
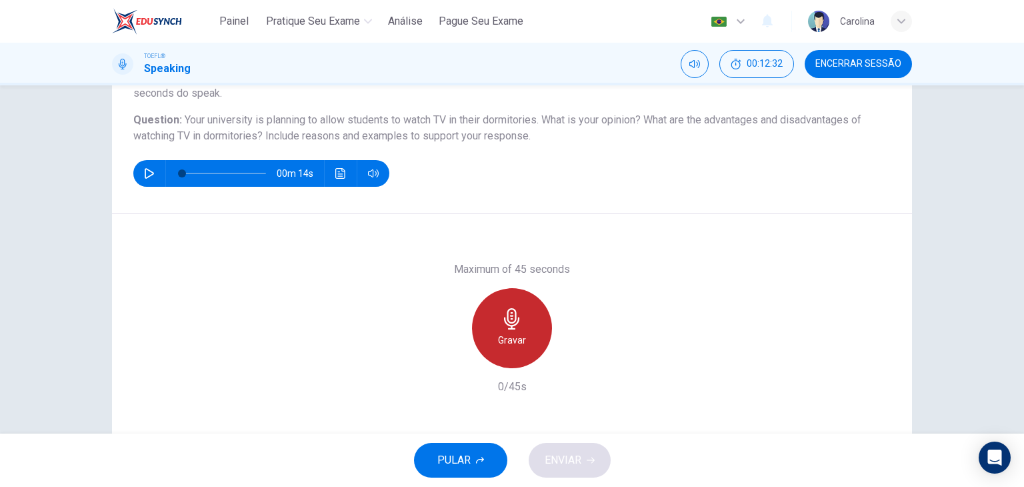
click at [512, 321] on icon "button" at bounding box center [511, 318] width 21 height 21
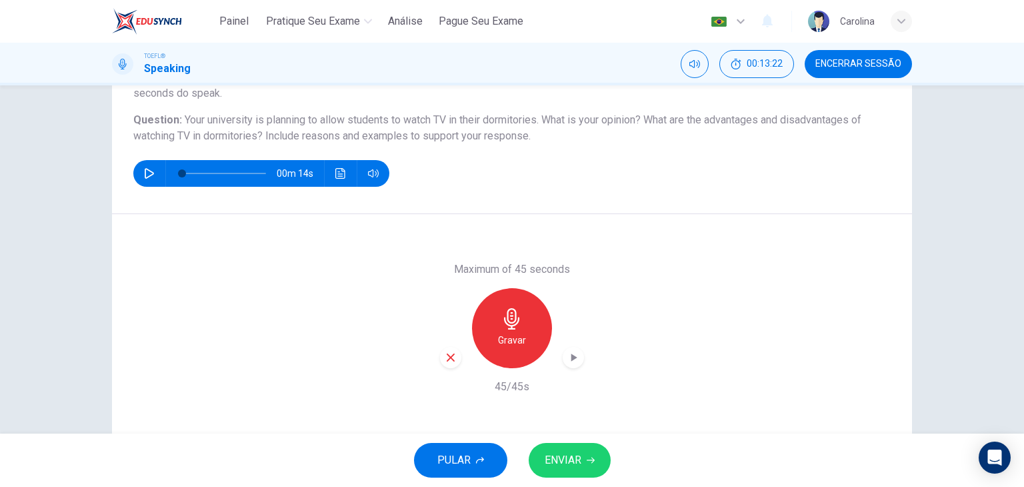
click at [445, 364] on div "button" at bounding box center [450, 357] width 21 height 21
click at [496, 331] on div "Gravar" at bounding box center [512, 328] width 80 height 80
click at [560, 471] on button "ENVIAR" at bounding box center [570, 460] width 82 height 35
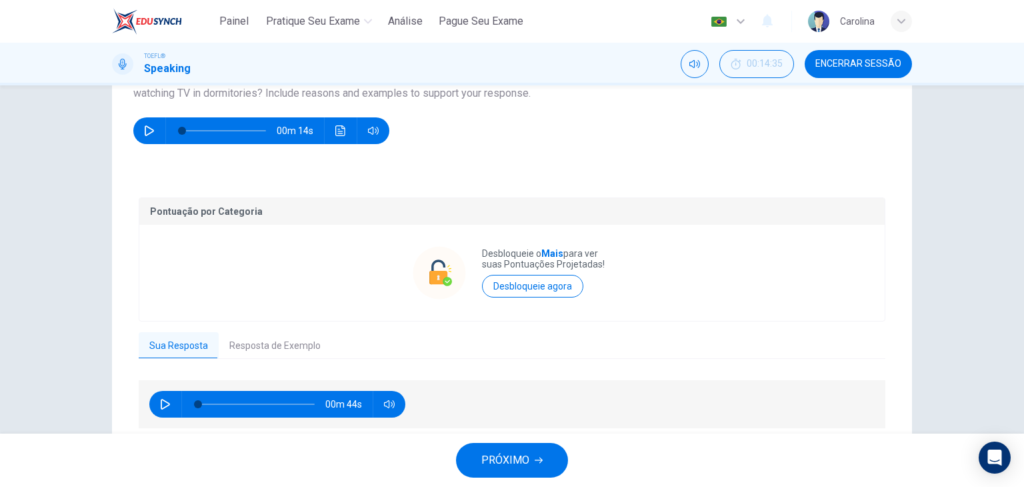
scroll to position [200, 0]
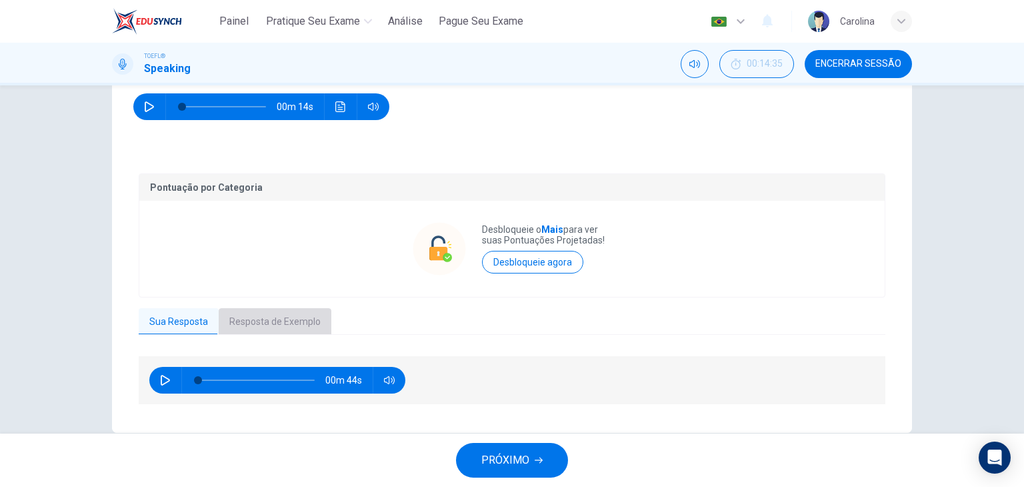
click at [281, 331] on button "Resposta de Exemplo" at bounding box center [275, 322] width 113 height 28
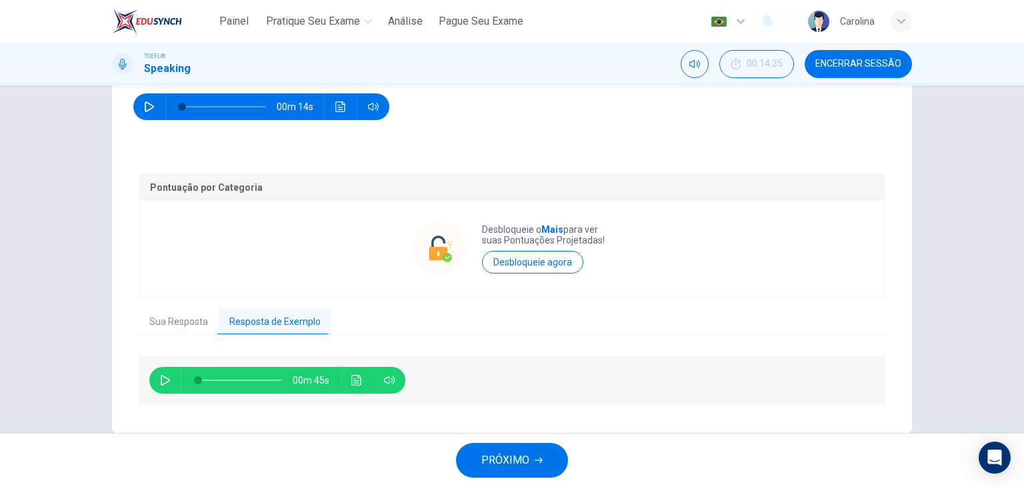
click at [157, 386] on button "button" at bounding box center [165, 380] width 21 height 27
drag, startPoint x: 205, startPoint y: 381, endPoint x: 245, endPoint y: 379, distance: 40.0
click at [253, 381] on span at bounding box center [255, 380] width 8 height 8
drag, startPoint x: 161, startPoint y: 381, endPoint x: 221, endPoint y: 378, distance: 59.4
click at [162, 381] on icon "button" at bounding box center [165, 380] width 11 height 11
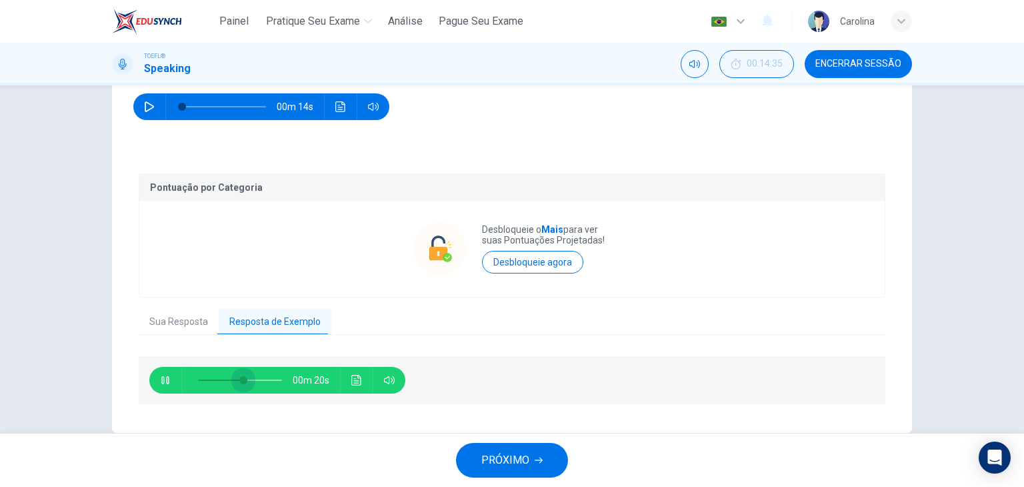
drag, startPoint x: 249, startPoint y: 379, endPoint x: 235, endPoint y: 379, distance: 14.0
click at [239, 379] on span at bounding box center [243, 380] width 8 height 8
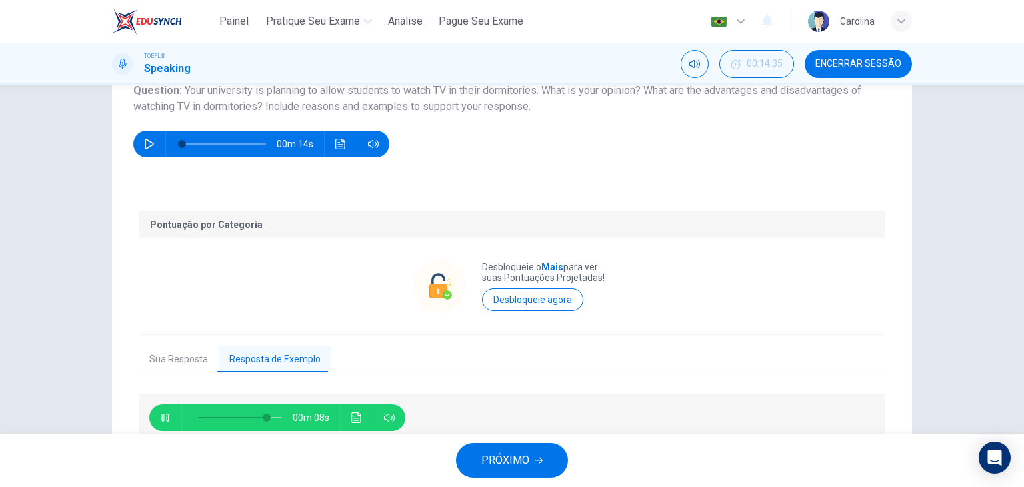
scroll to position [161, 0]
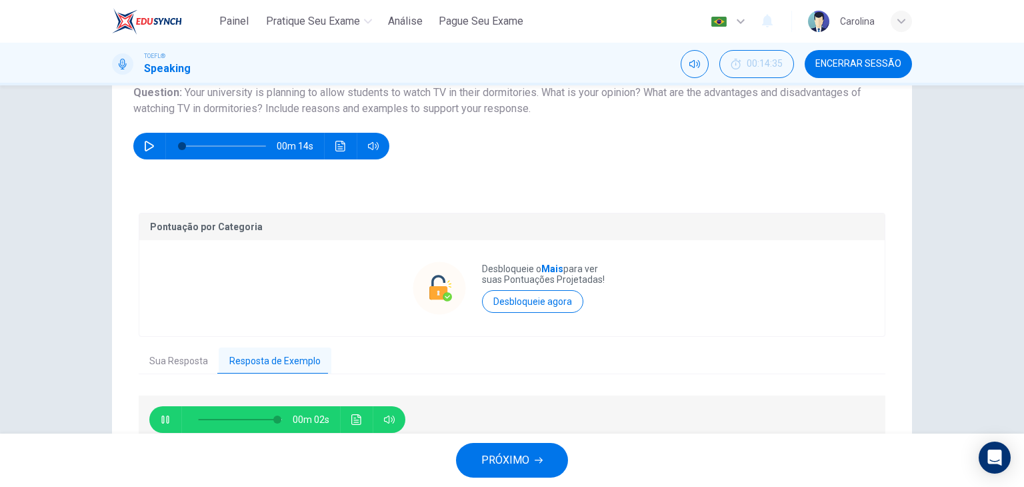
type input "97"
click at [495, 457] on span "PRÓXIMO" at bounding box center [505, 460] width 48 height 19
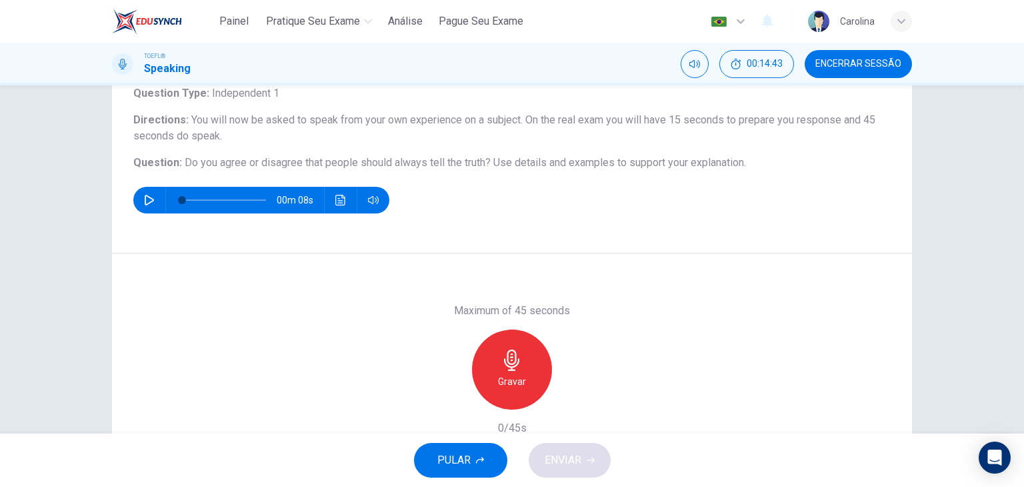
scroll to position [93, 0]
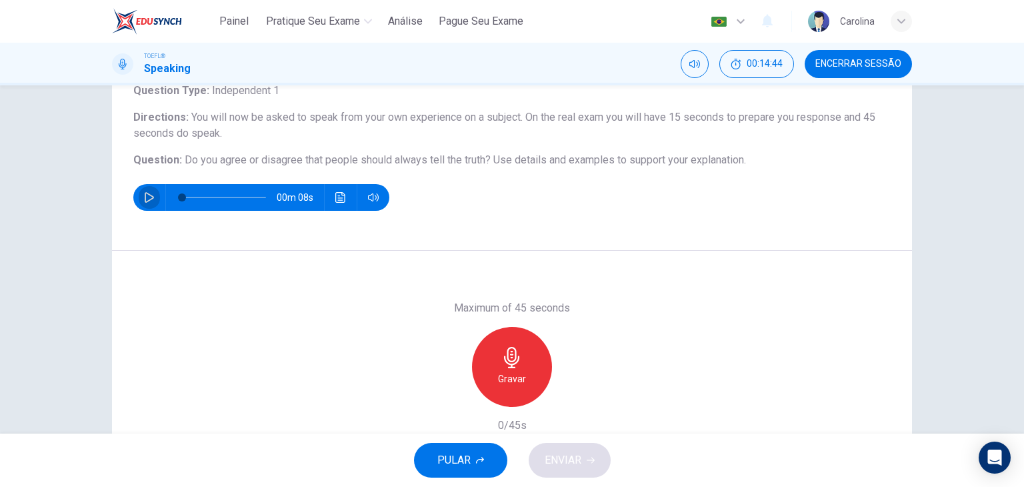
click at [139, 199] on button "button" at bounding box center [149, 197] width 21 height 27
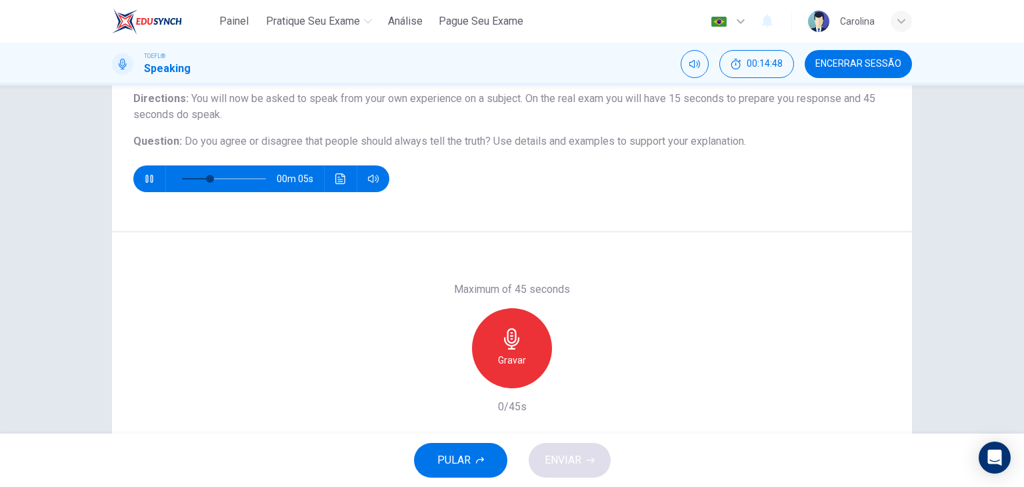
scroll to position [110, 0]
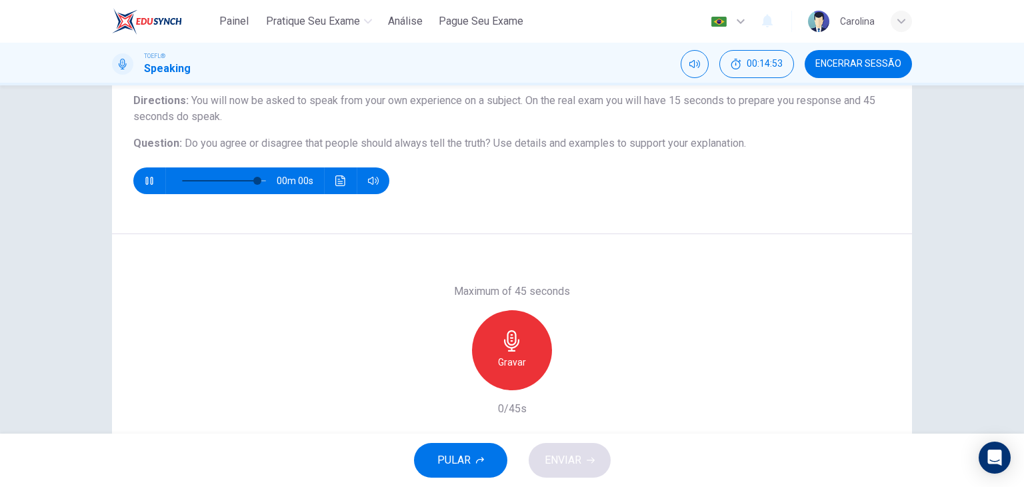
type input "0"
click at [529, 349] on div "Gravar" at bounding box center [512, 350] width 80 height 80
click at [549, 461] on span "ENVIAR" at bounding box center [563, 460] width 37 height 19
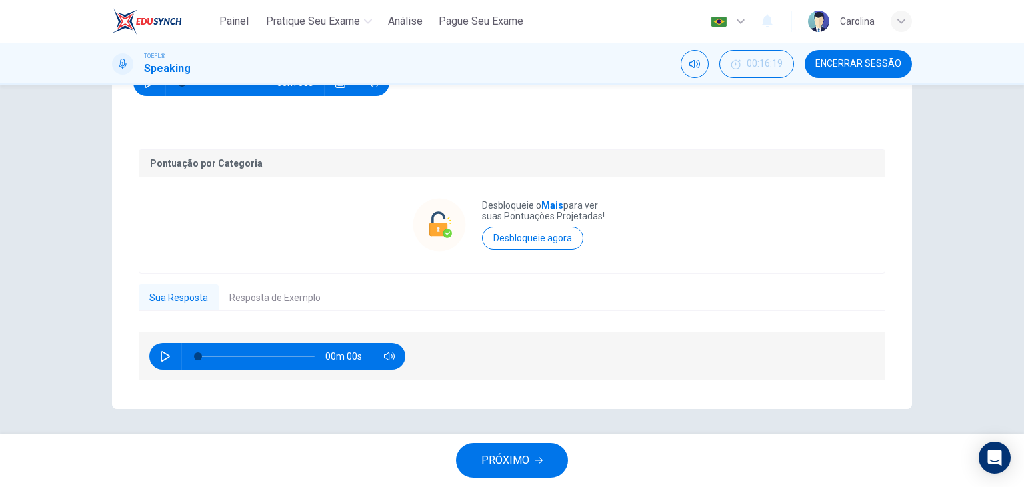
scroll to position [209, 0]
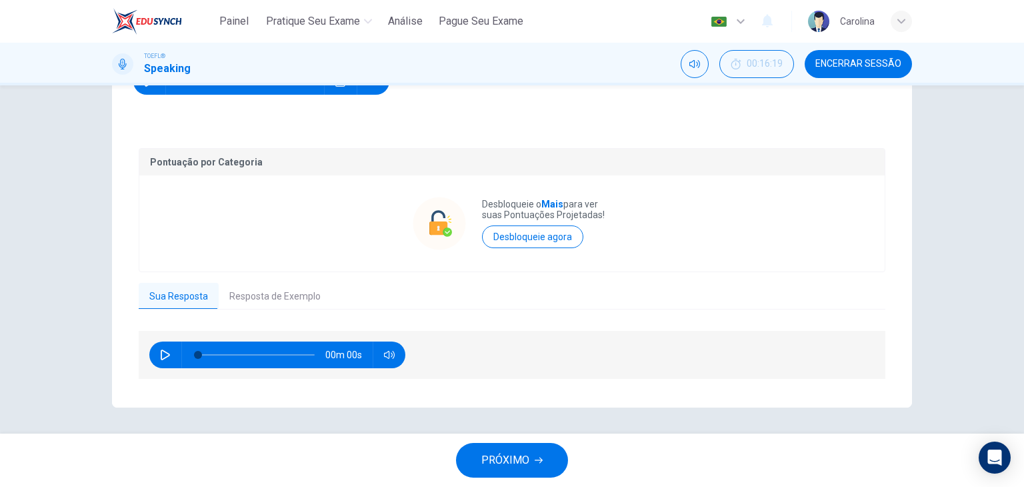
click at [235, 293] on button "Resposta de Exemplo" at bounding box center [275, 297] width 113 height 28
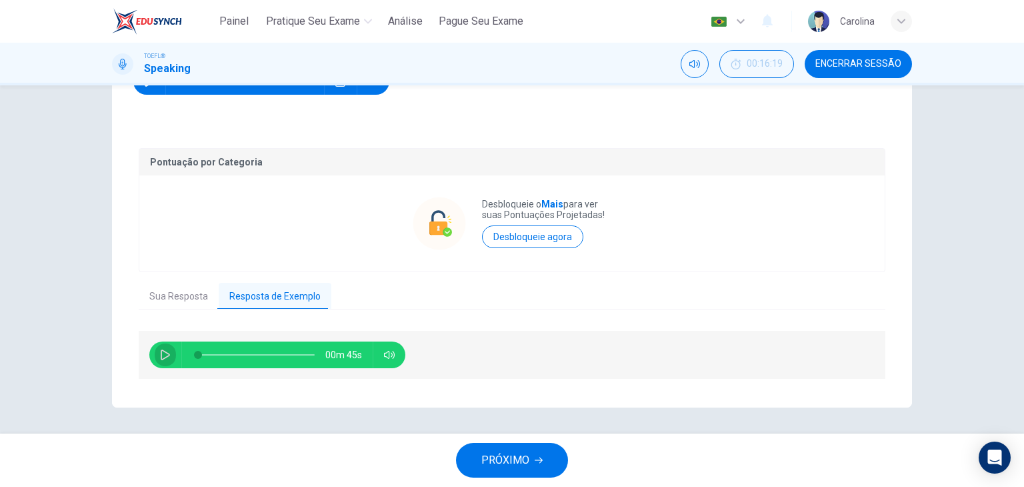
click at [166, 350] on icon "button" at bounding box center [165, 354] width 11 height 11
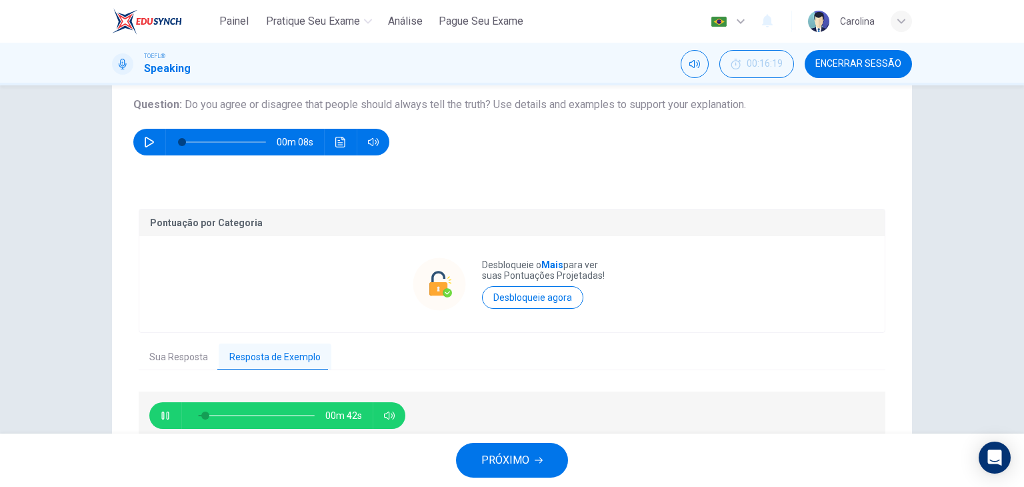
scroll to position [151, 0]
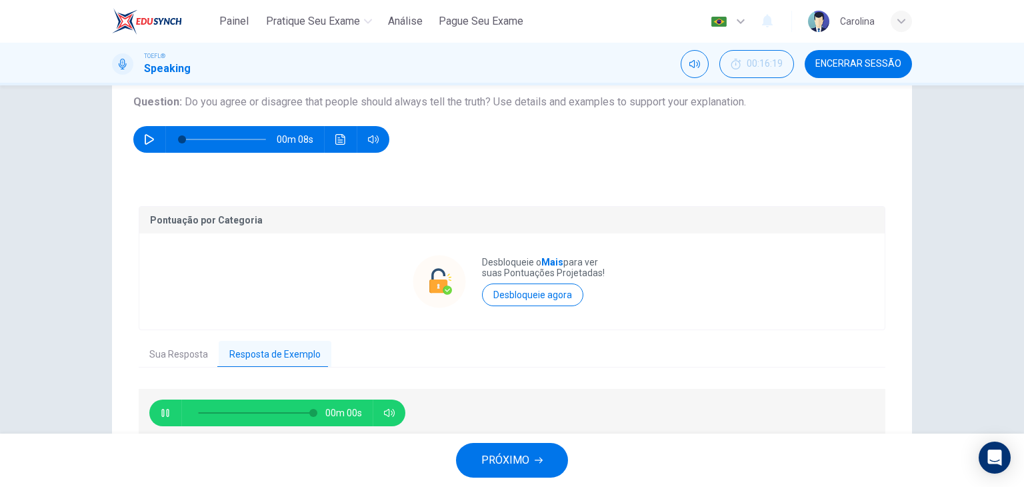
type input "0"
click at [545, 449] on button "PRÓXIMO" at bounding box center [512, 460] width 112 height 35
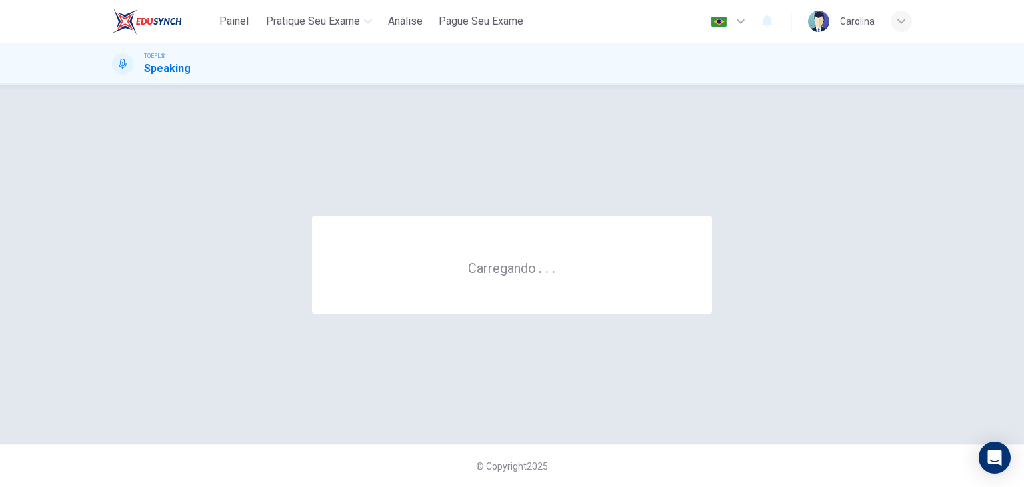
scroll to position [0, 0]
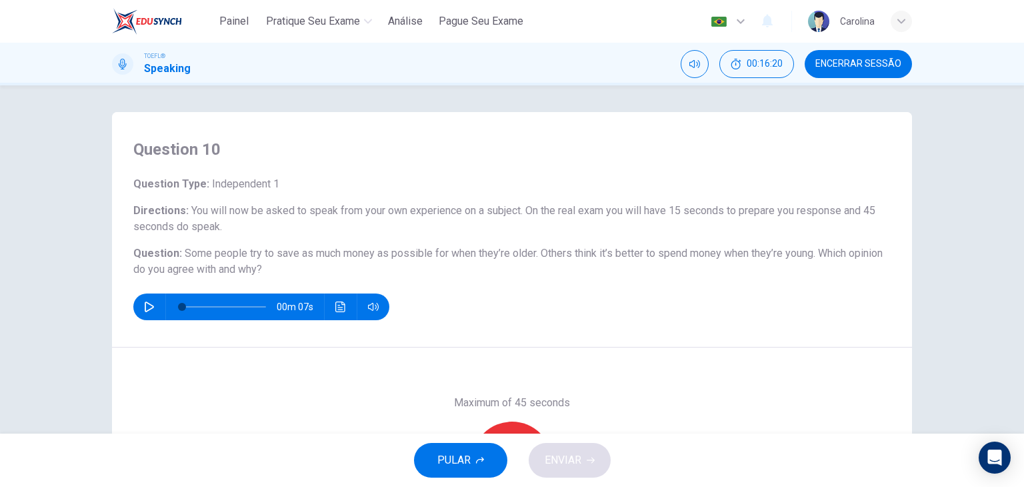
click at [145, 305] on icon "button" at bounding box center [149, 306] width 9 height 11
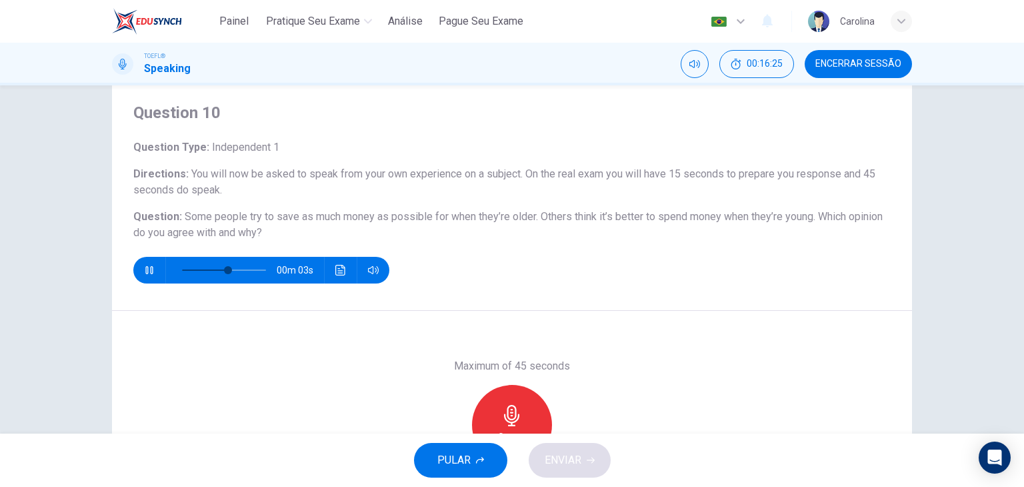
scroll to position [67, 0]
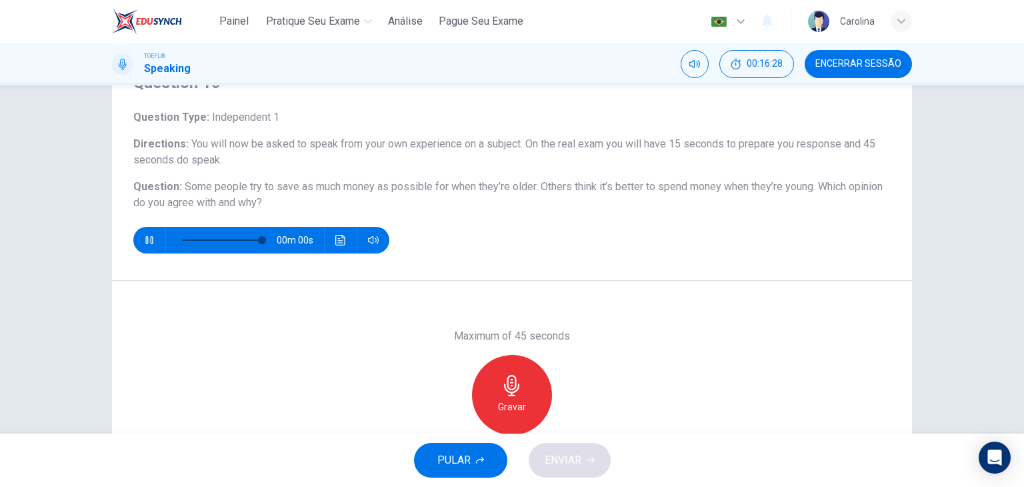
type input "0"
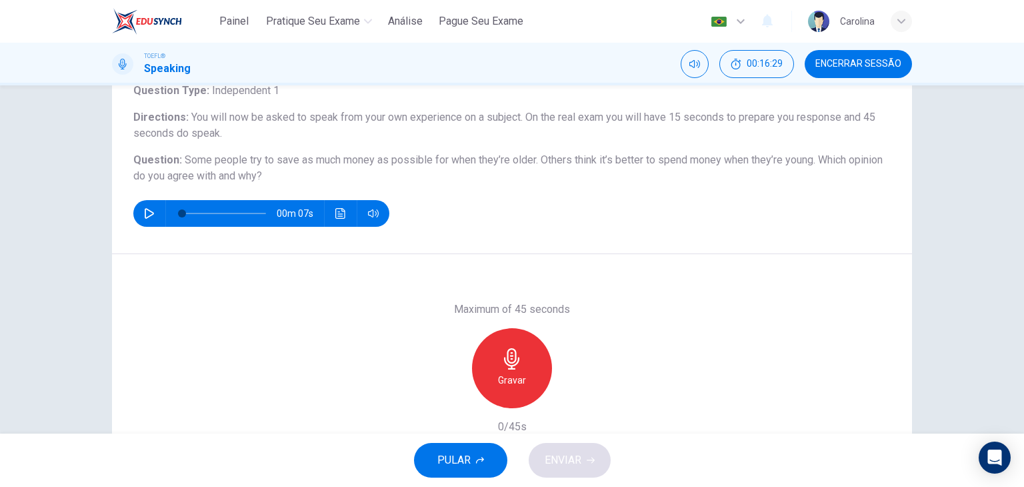
scroll to position [102, 0]
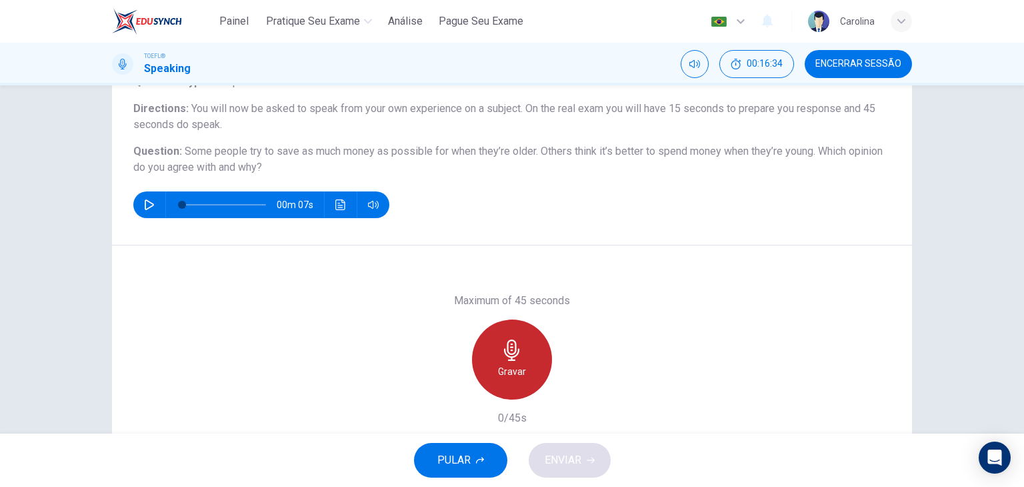
click at [509, 347] on icon "button" at bounding box center [511, 349] width 15 height 21
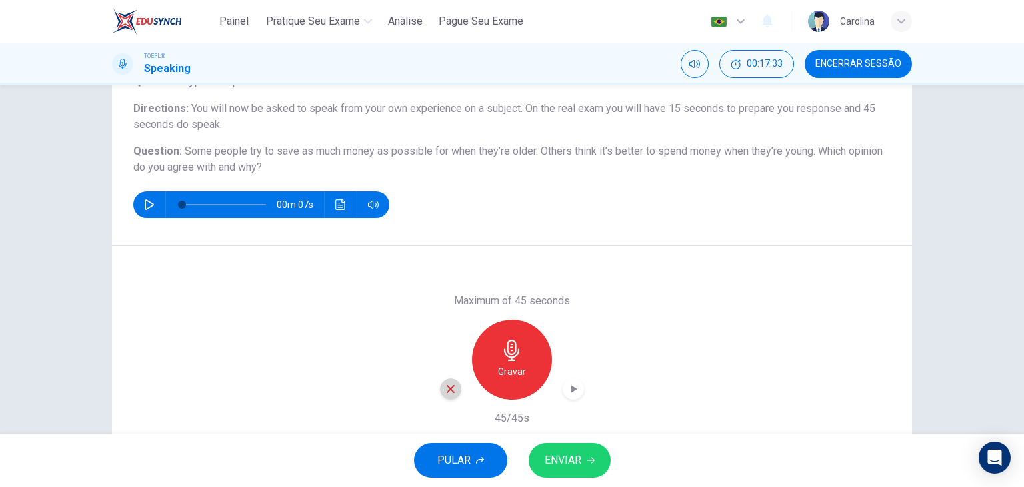
click at [450, 385] on icon "button" at bounding box center [451, 389] width 8 height 8
click at [541, 356] on div "Gravar" at bounding box center [512, 359] width 80 height 80
click at [599, 463] on button "ENVIAR" at bounding box center [570, 460] width 82 height 35
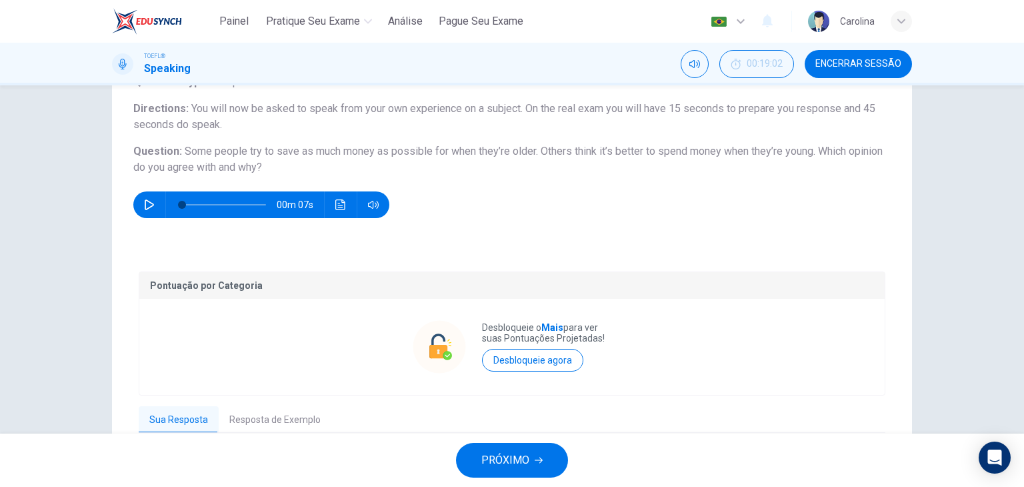
click at [279, 418] on button "Resposta de Exemplo" at bounding box center [275, 420] width 113 height 28
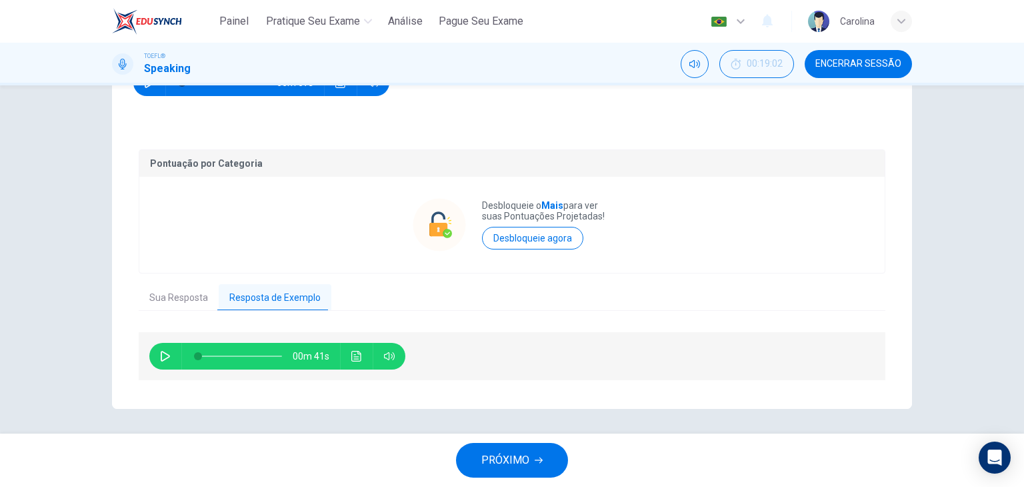
scroll to position [225, 0]
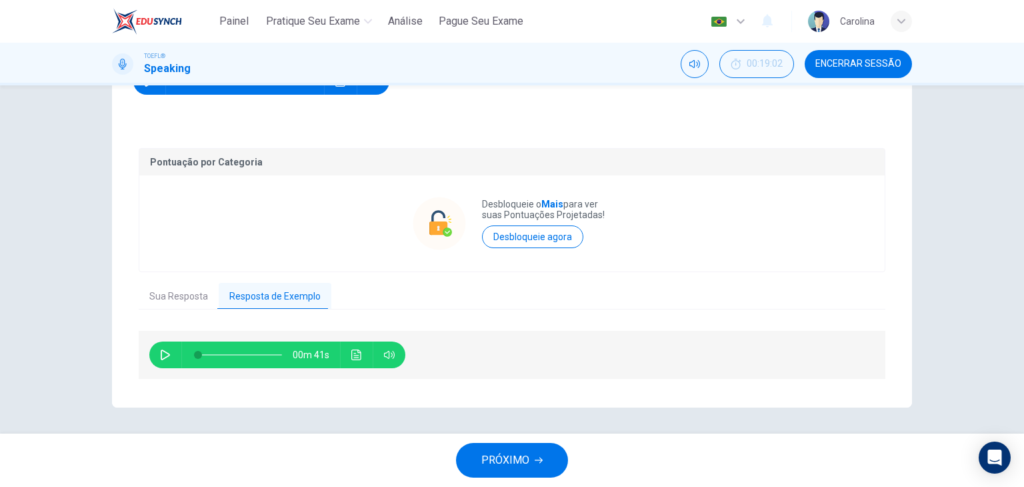
click at [163, 357] on icon "button" at bounding box center [165, 354] width 11 height 11
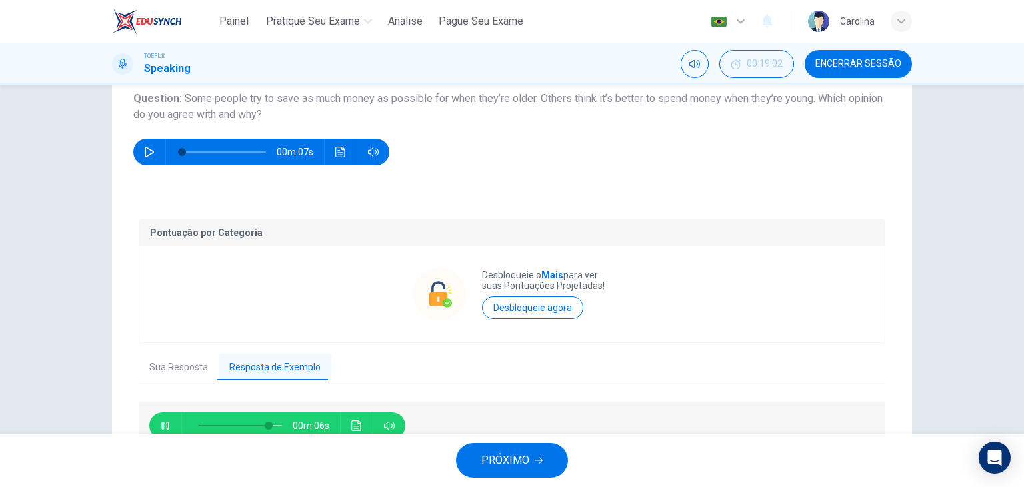
scroll to position [92, 0]
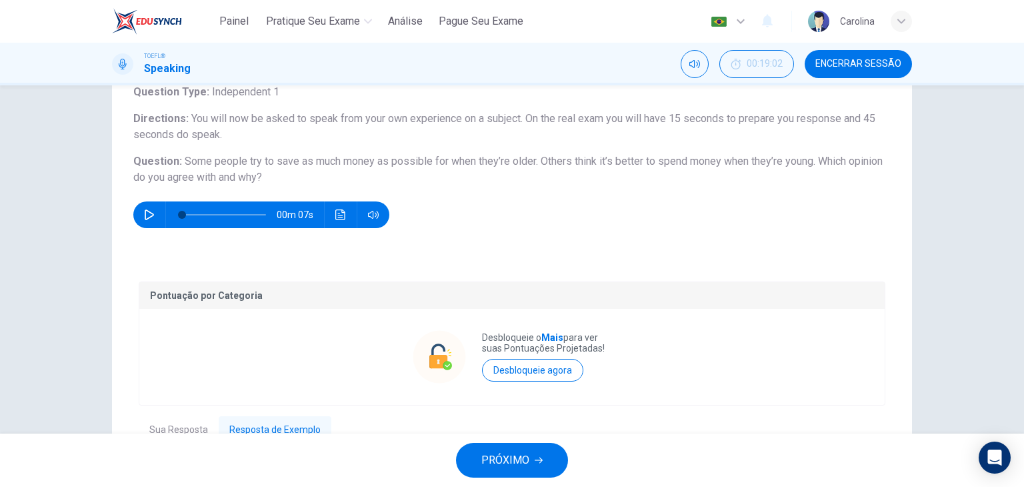
type input "0"
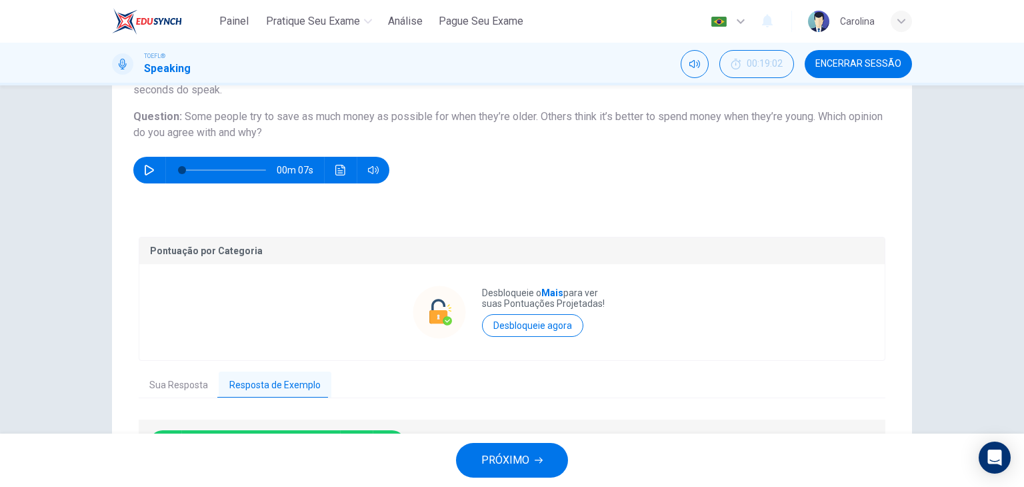
scroll to position [225, 0]
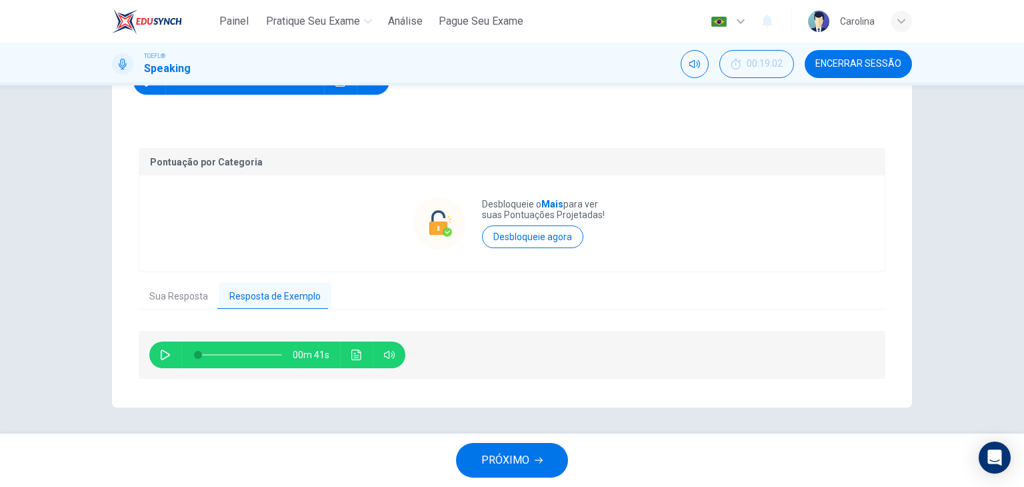
click at [490, 477] on button "PRÓXIMO" at bounding box center [512, 460] width 112 height 35
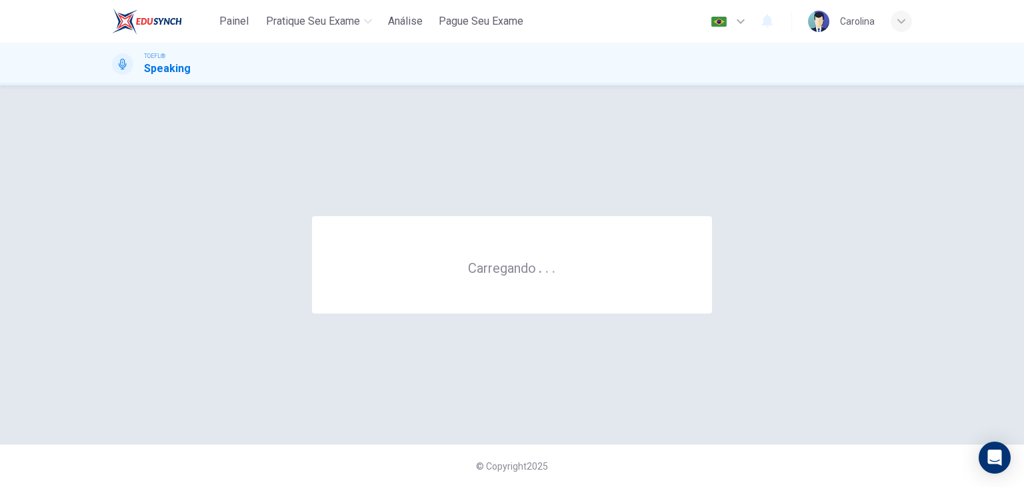
scroll to position [0, 0]
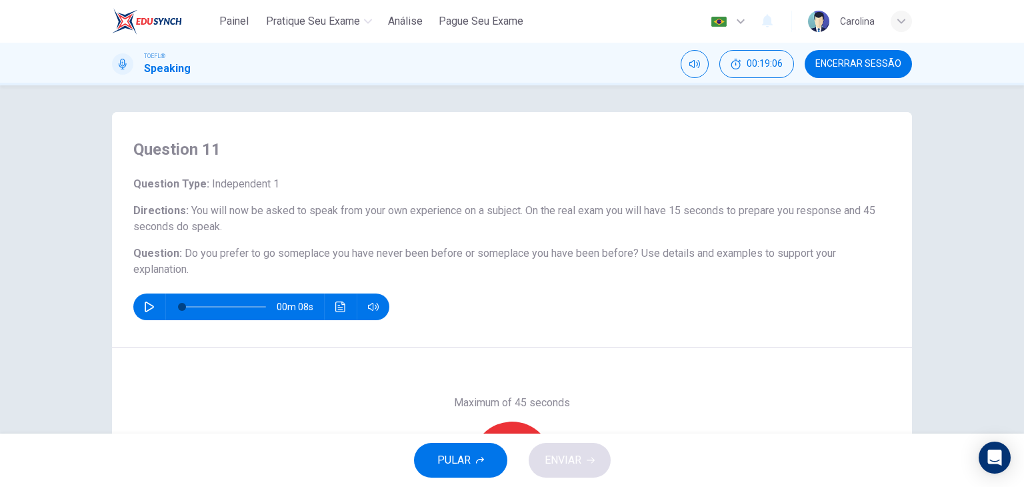
click at [151, 309] on button "button" at bounding box center [149, 306] width 21 height 27
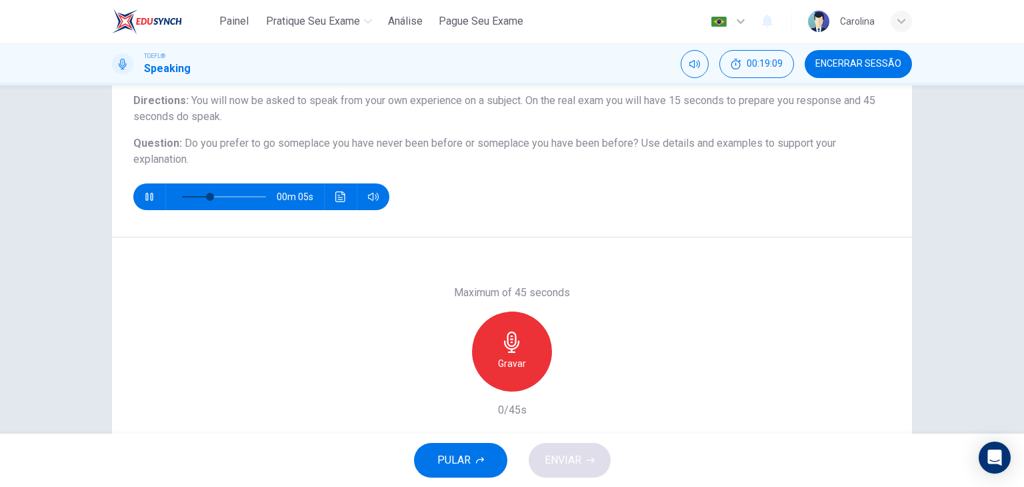
scroll to position [133, 0]
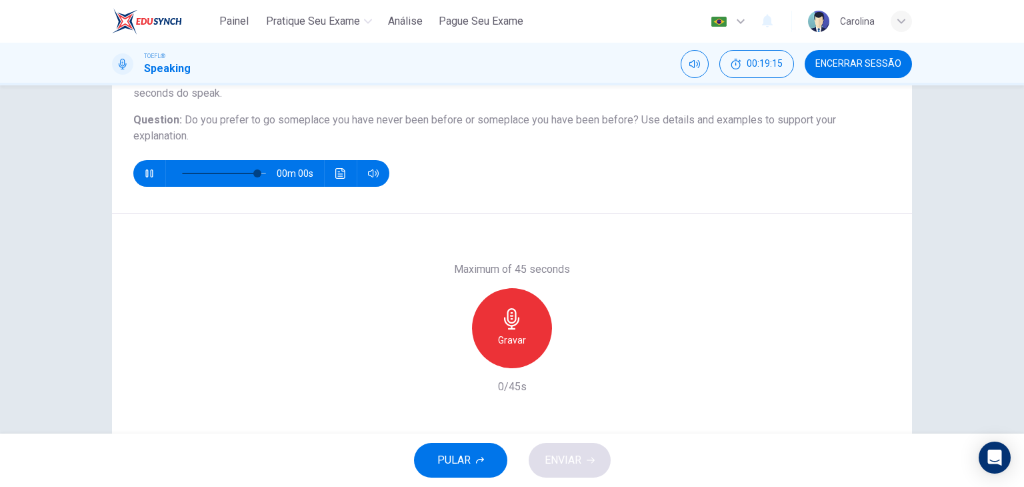
type input "0"
click at [497, 314] on div "Gravar" at bounding box center [512, 328] width 80 height 80
click at [572, 456] on span "ENVIAR" at bounding box center [563, 460] width 37 height 19
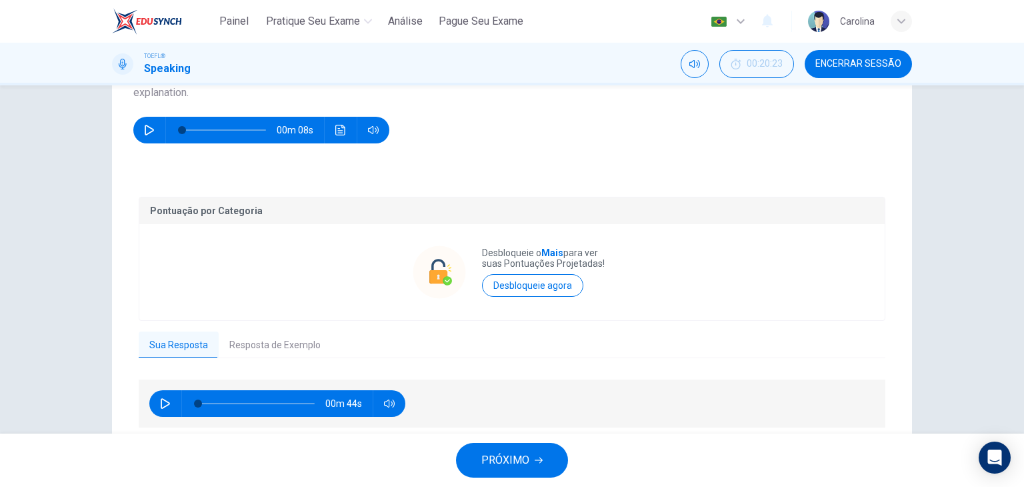
scroll to position [200, 0]
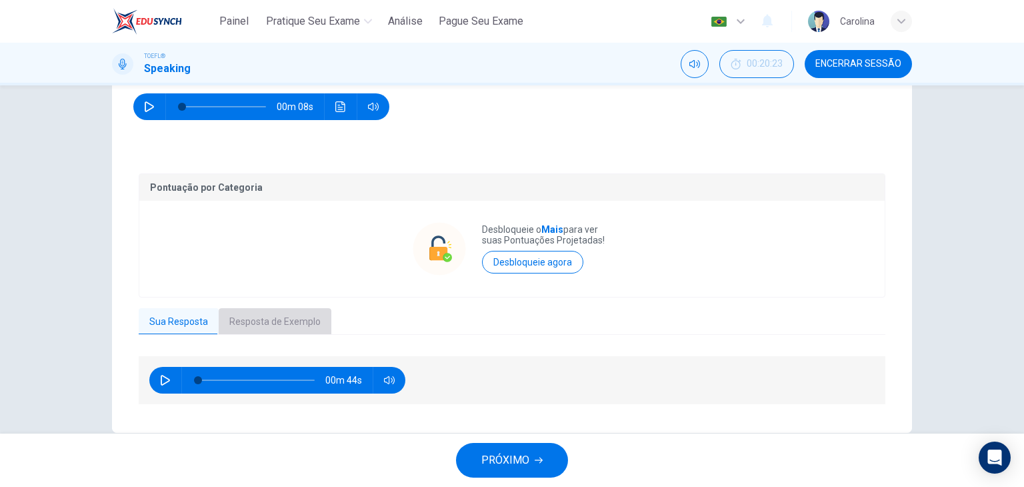
click at [259, 326] on button "Resposta de Exemplo" at bounding box center [275, 322] width 113 height 28
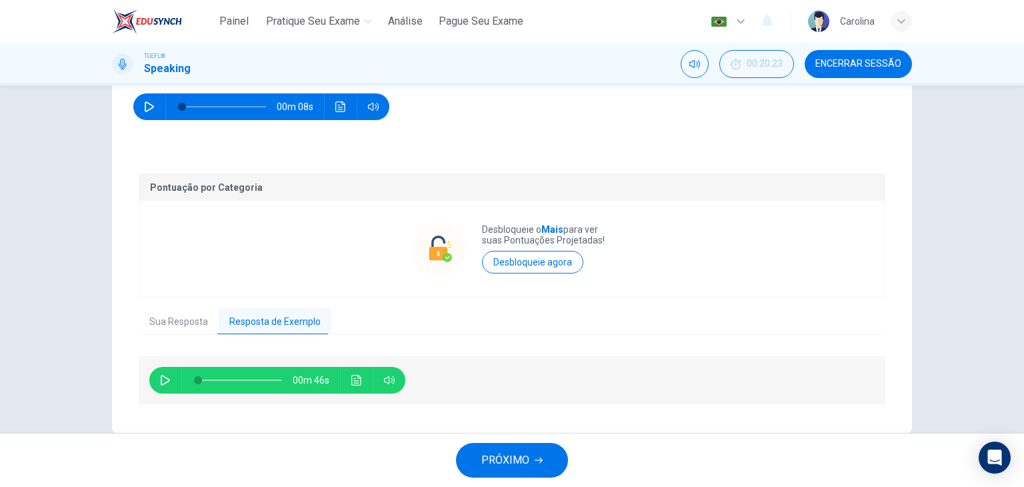
click at [161, 375] on icon "button" at bounding box center [165, 380] width 11 height 11
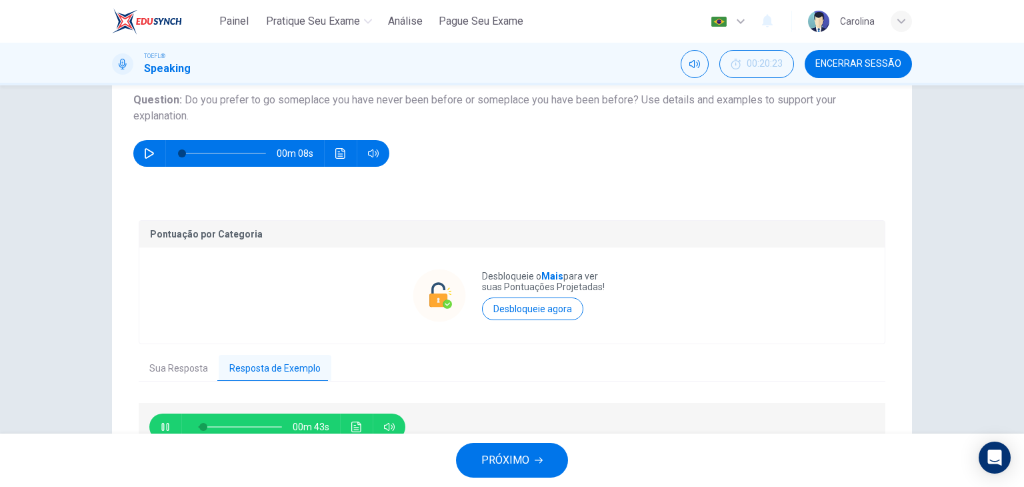
scroll to position [155, 0]
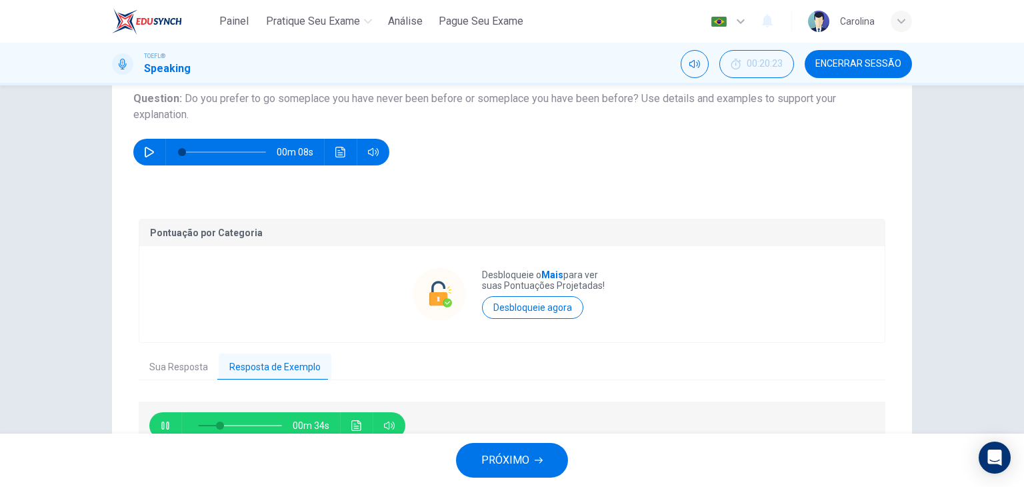
type input "28"
click at [227, 421] on span at bounding box center [231, 425] width 8 height 8
click at [216, 421] on span at bounding box center [220, 425] width 8 height 8
type input "0"
click at [498, 449] on button "PRÓXIMO" at bounding box center [512, 460] width 112 height 35
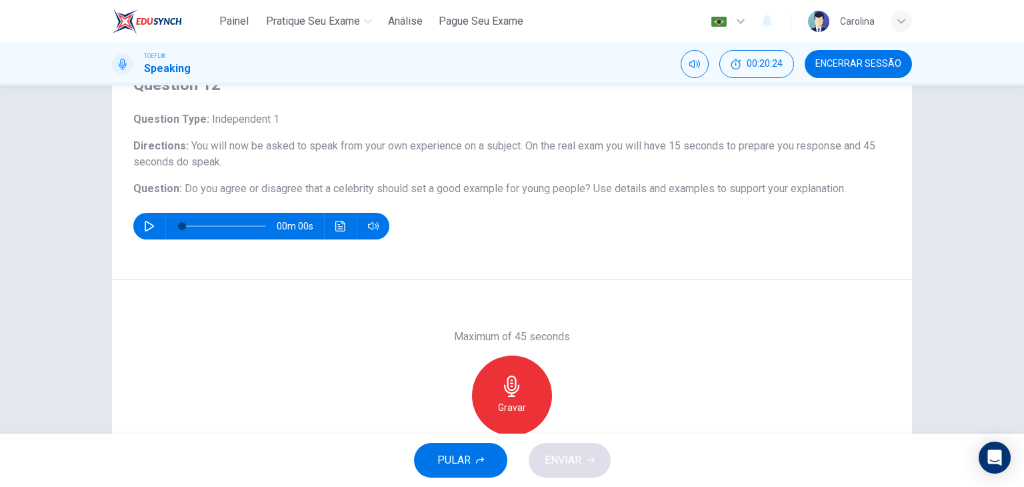
scroll to position [67, 0]
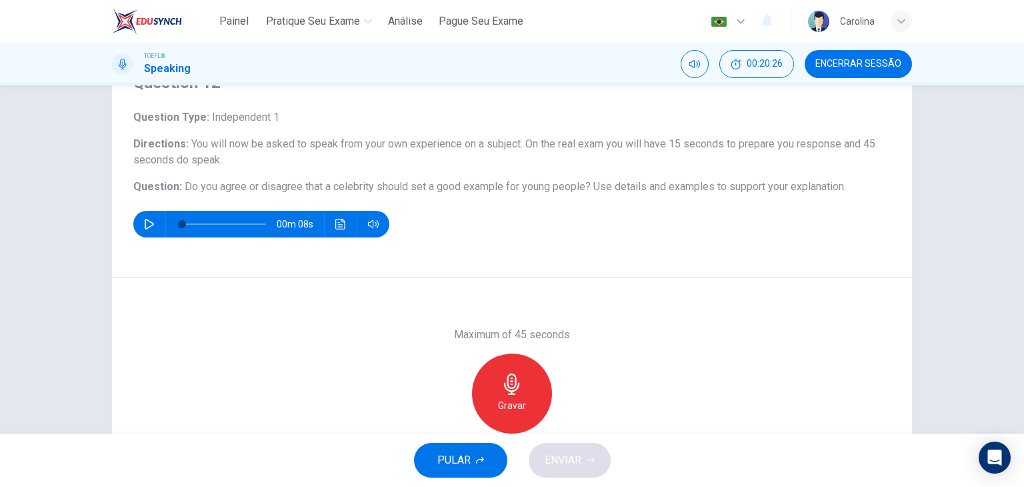
click at [139, 228] on button "button" at bounding box center [149, 224] width 21 height 27
type input "0"
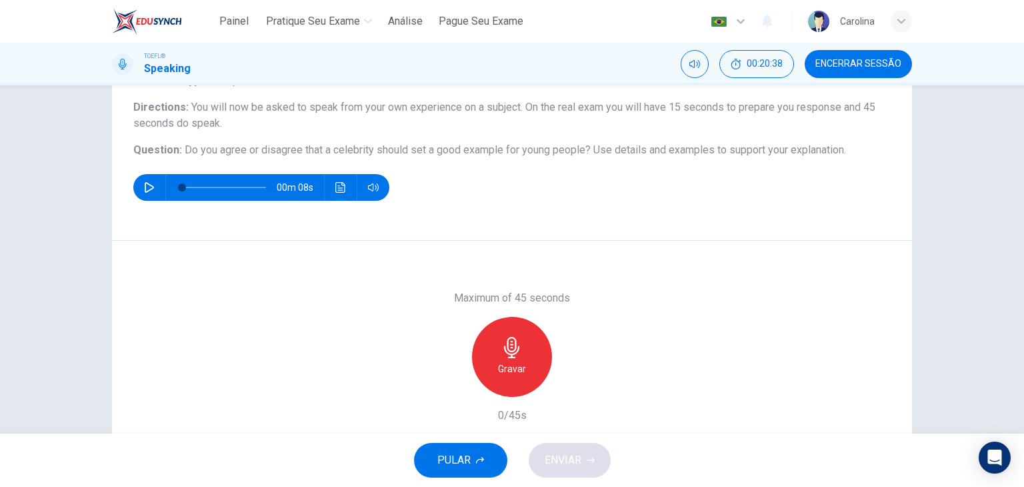
scroll to position [133, 0]
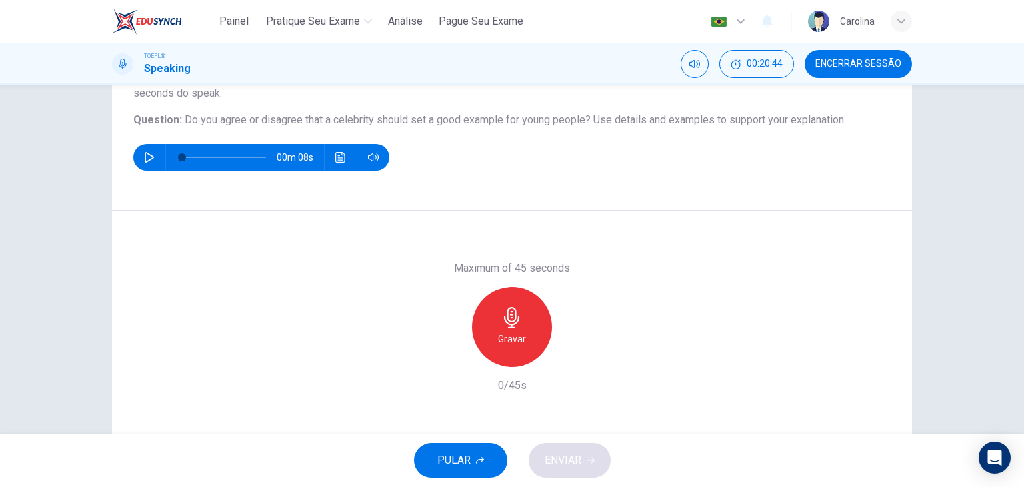
click at [520, 317] on div "Gravar" at bounding box center [512, 327] width 80 height 80
click at [556, 451] on span "ENVIAR" at bounding box center [563, 460] width 37 height 19
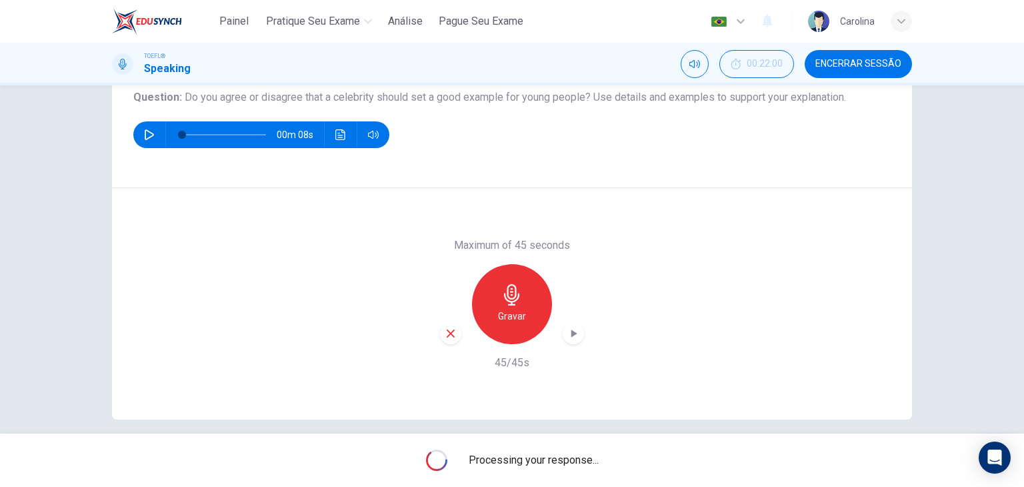
scroll to position [169, 0]
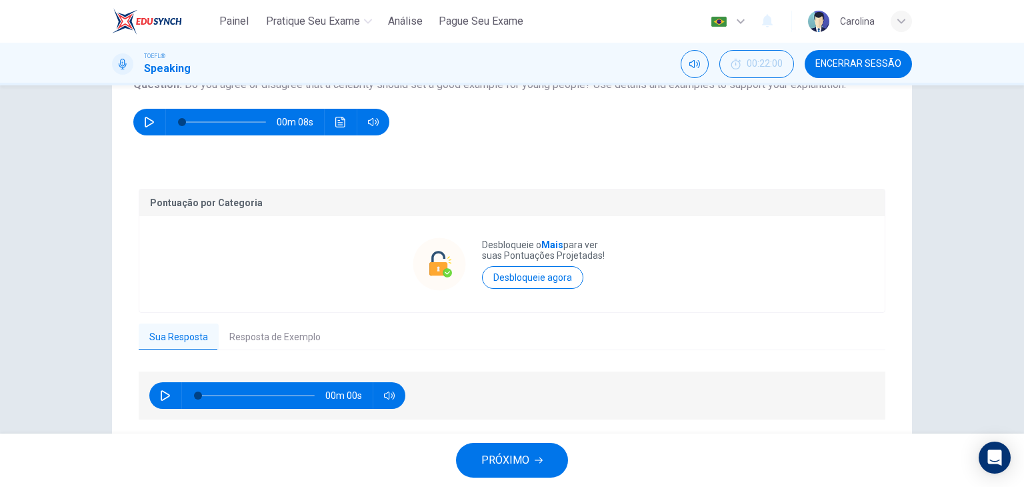
click at [232, 333] on button "Resposta de Exemplo" at bounding box center [275, 337] width 113 height 28
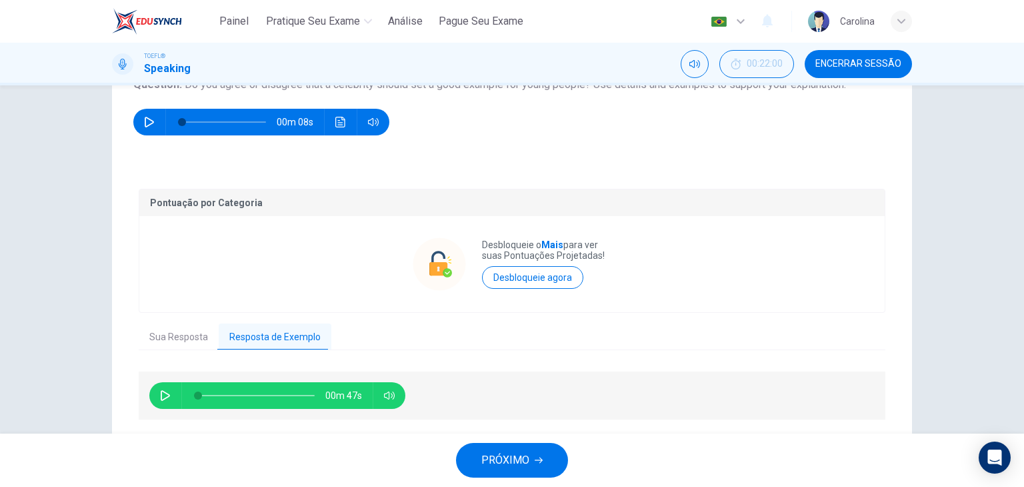
click at [162, 388] on button "button" at bounding box center [165, 395] width 21 height 27
click at [155, 389] on button "button" at bounding box center [165, 395] width 21 height 27
click at [225, 397] on span at bounding box center [256, 395] width 117 height 19
type input "0"
